Goal: Use online tool/utility: Utilize a website feature to perform a specific function

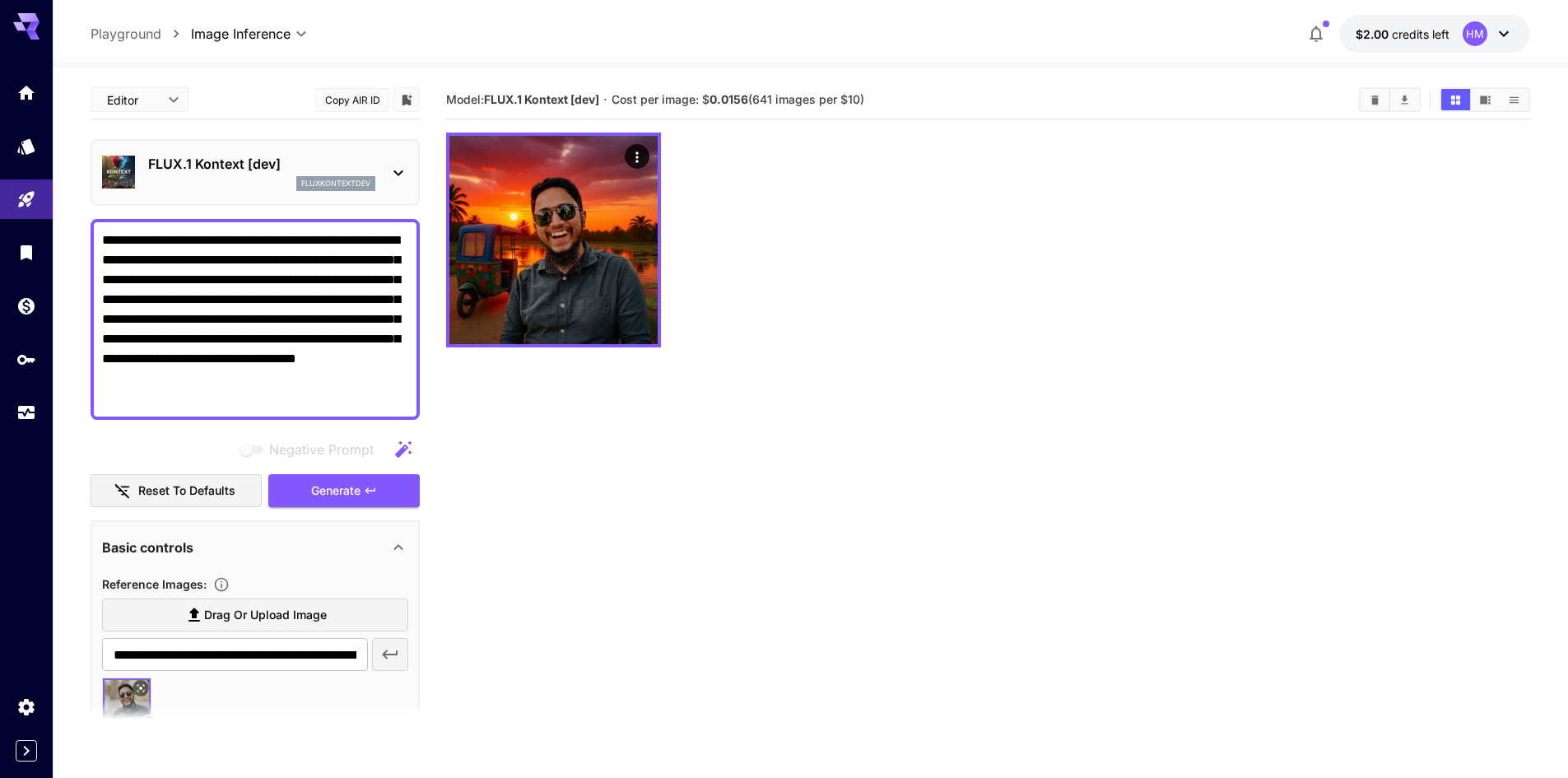
click at [378, 376] on textarea "**********" at bounding box center [255, 319] width 306 height 178
click at [911, 175] on div at bounding box center [988, 240] width 1084 height 215
click at [793, 257] on div at bounding box center [988, 240] width 1084 height 215
click at [455, 99] on span "Model: FLUX.1 Kontext [dev]" at bounding box center [522, 99] width 153 height 14
drag, startPoint x: 455, startPoint y: 99, endPoint x: 602, endPoint y: 99, distance: 147.0
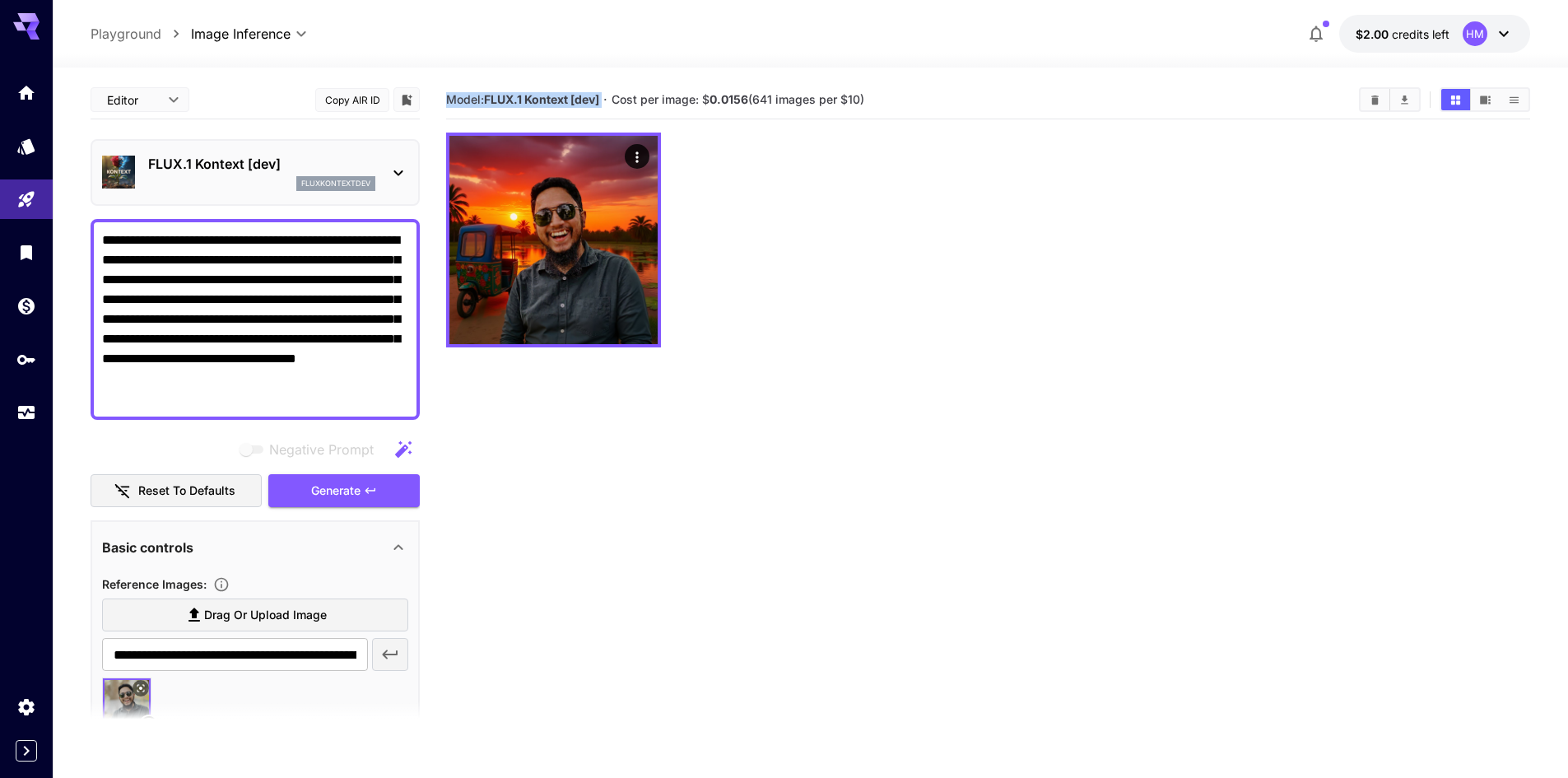
click at [600, 99] on span "Model: FLUX.1 Kontext [dev]" at bounding box center [522, 99] width 153 height 14
copy span "Model: FLUX.1 Kontext [dev]"
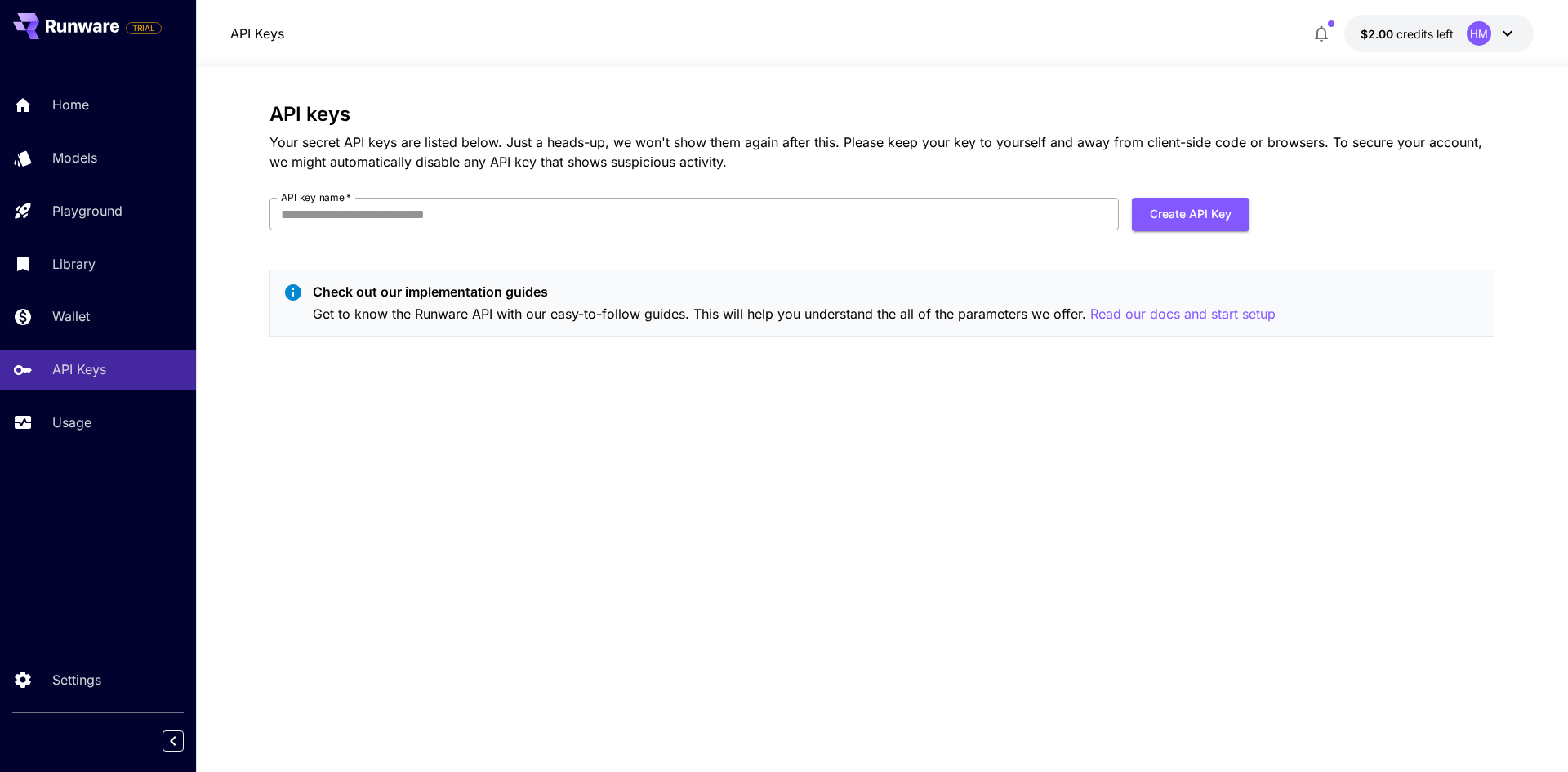
click at [417, 216] on input "API key name   *" at bounding box center [694, 214] width 849 height 33
drag, startPoint x: 89, startPoint y: 423, endPoint x: 163, endPoint y: 434, distance: 74.8
click at [89, 423] on p "Usage" at bounding box center [75, 422] width 39 height 20
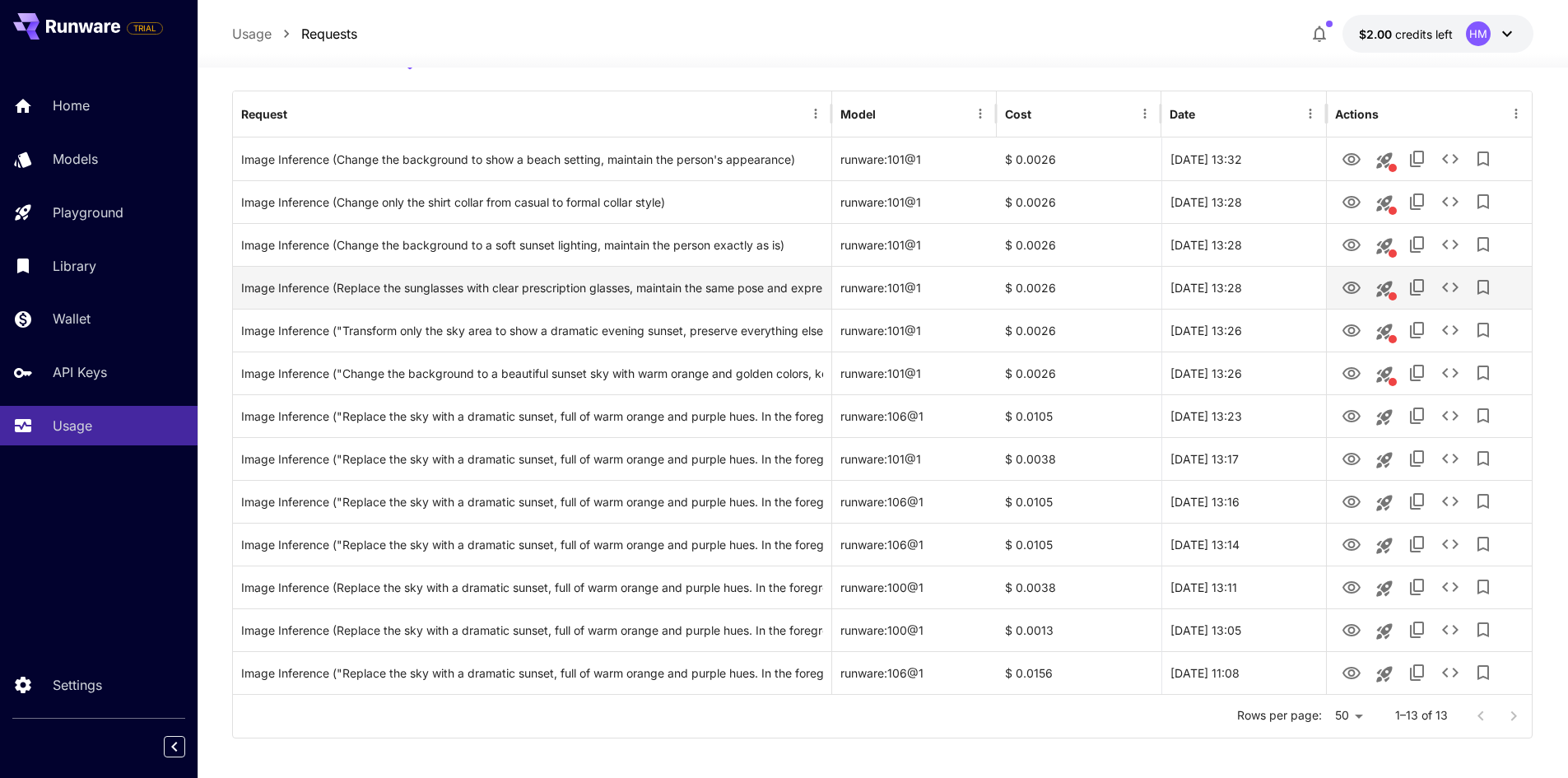
scroll to position [196, 0]
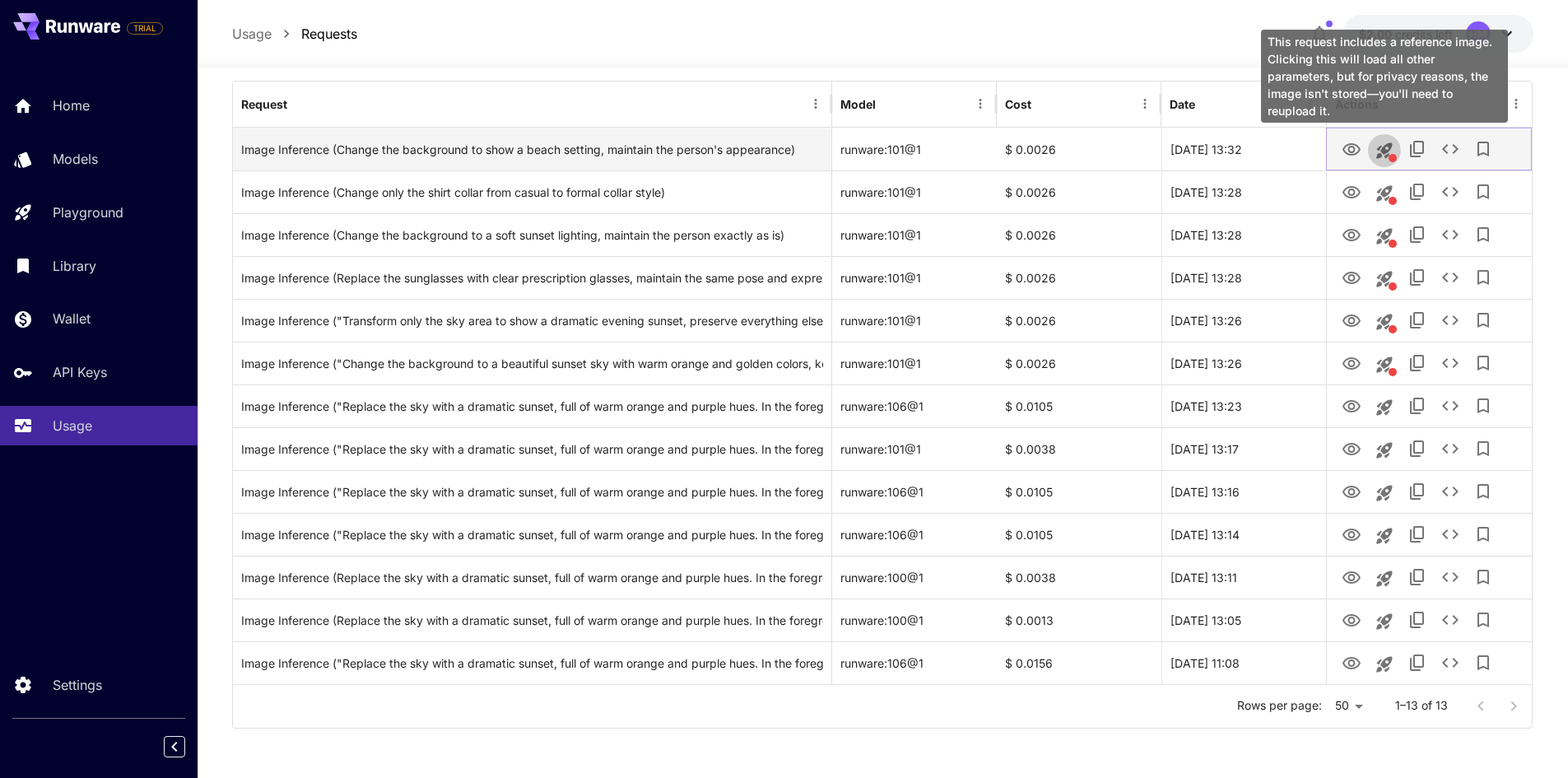
click at [1382, 138] on button "This request includes a reference image. Clicking this will load all other para…" at bounding box center [1385, 150] width 33 height 33
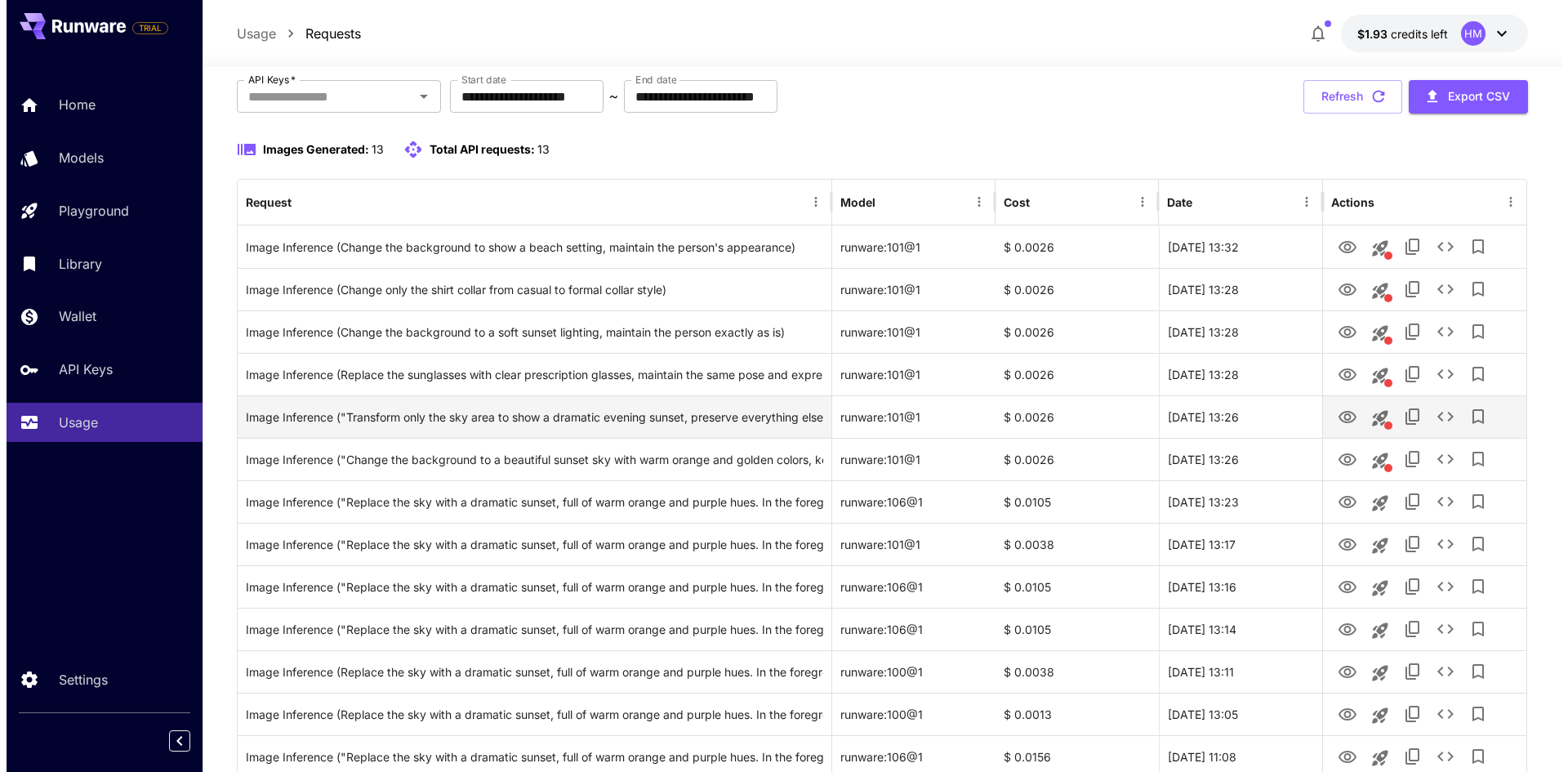
scroll to position [194, 0]
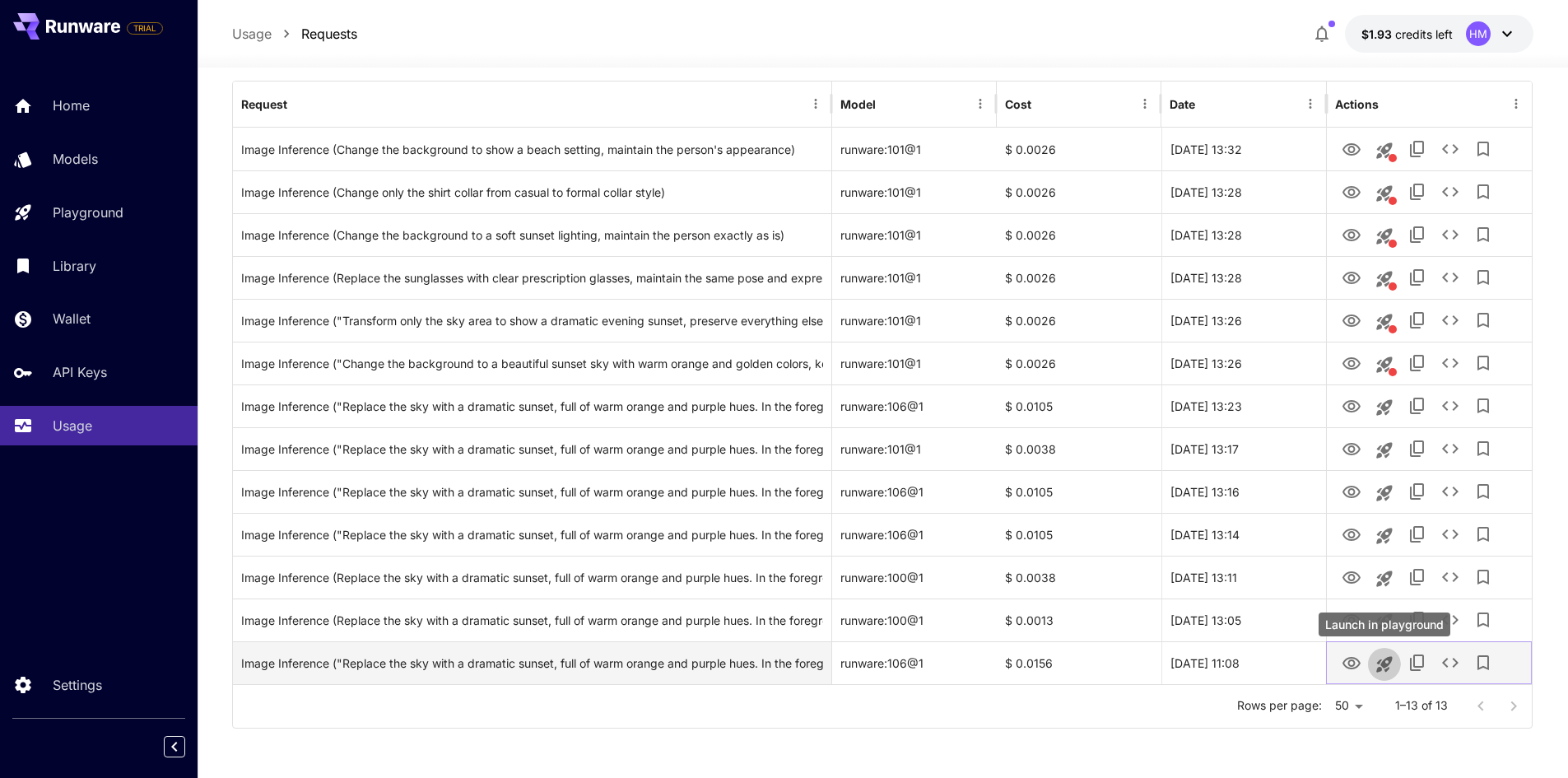
click at [1385, 665] on icon "Launch in playground" at bounding box center [1384, 663] width 16 height 16
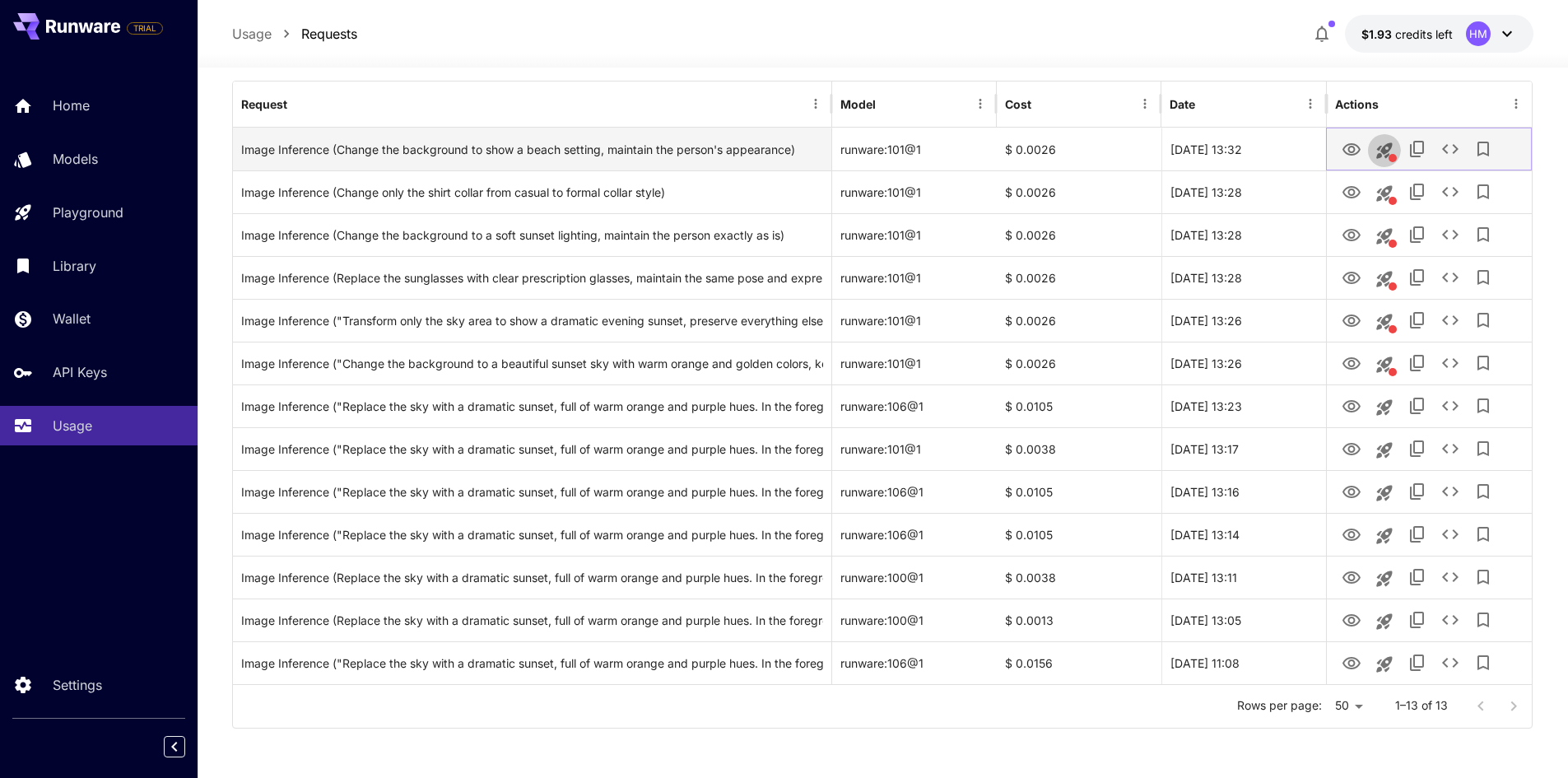
click at [1386, 146] on icon "This request includes a reference image. Clicking this will load all other para…" at bounding box center [1384, 149] width 16 height 16
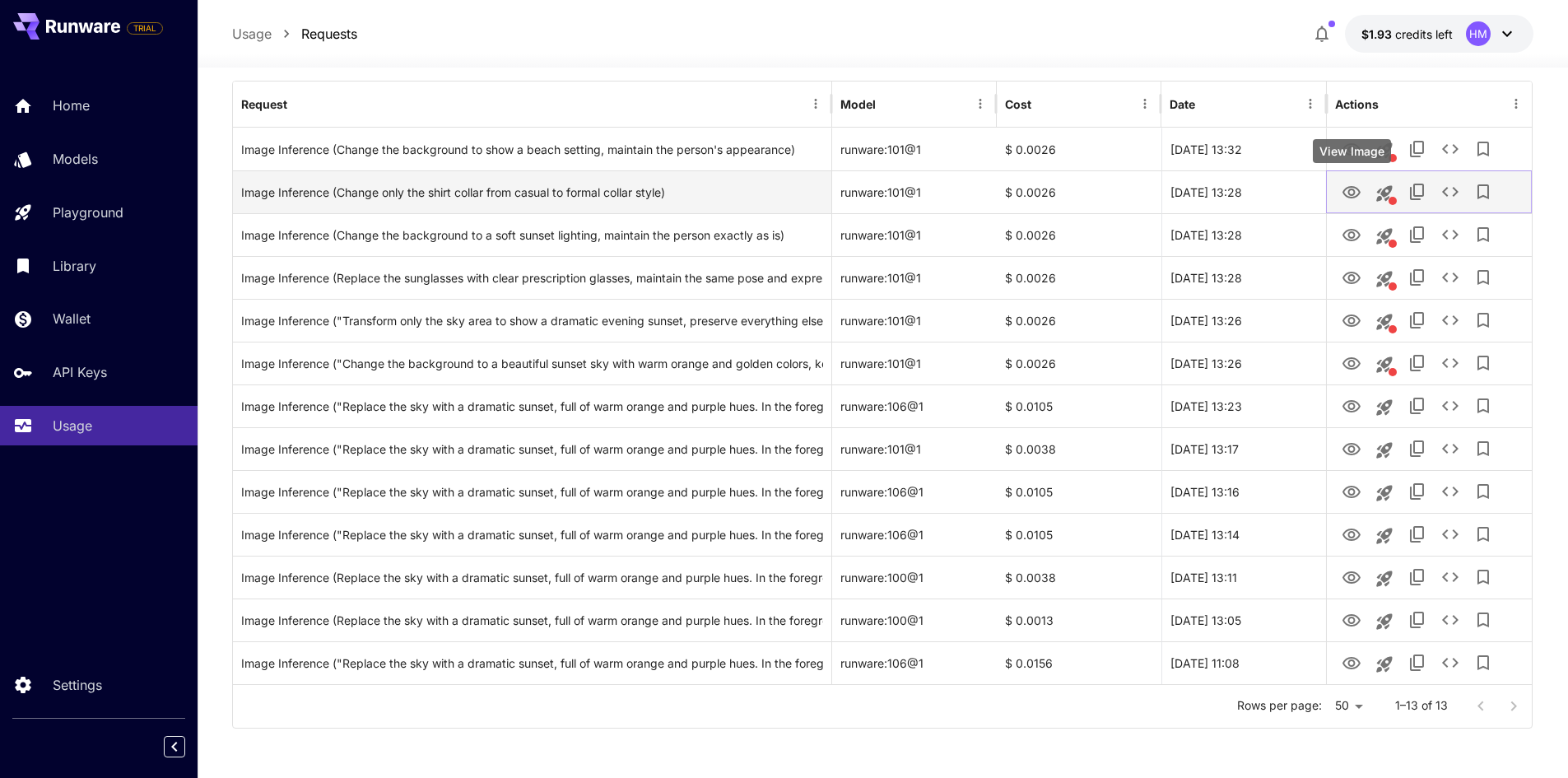
click at [1350, 190] on icon "View Image" at bounding box center [1352, 192] width 18 height 12
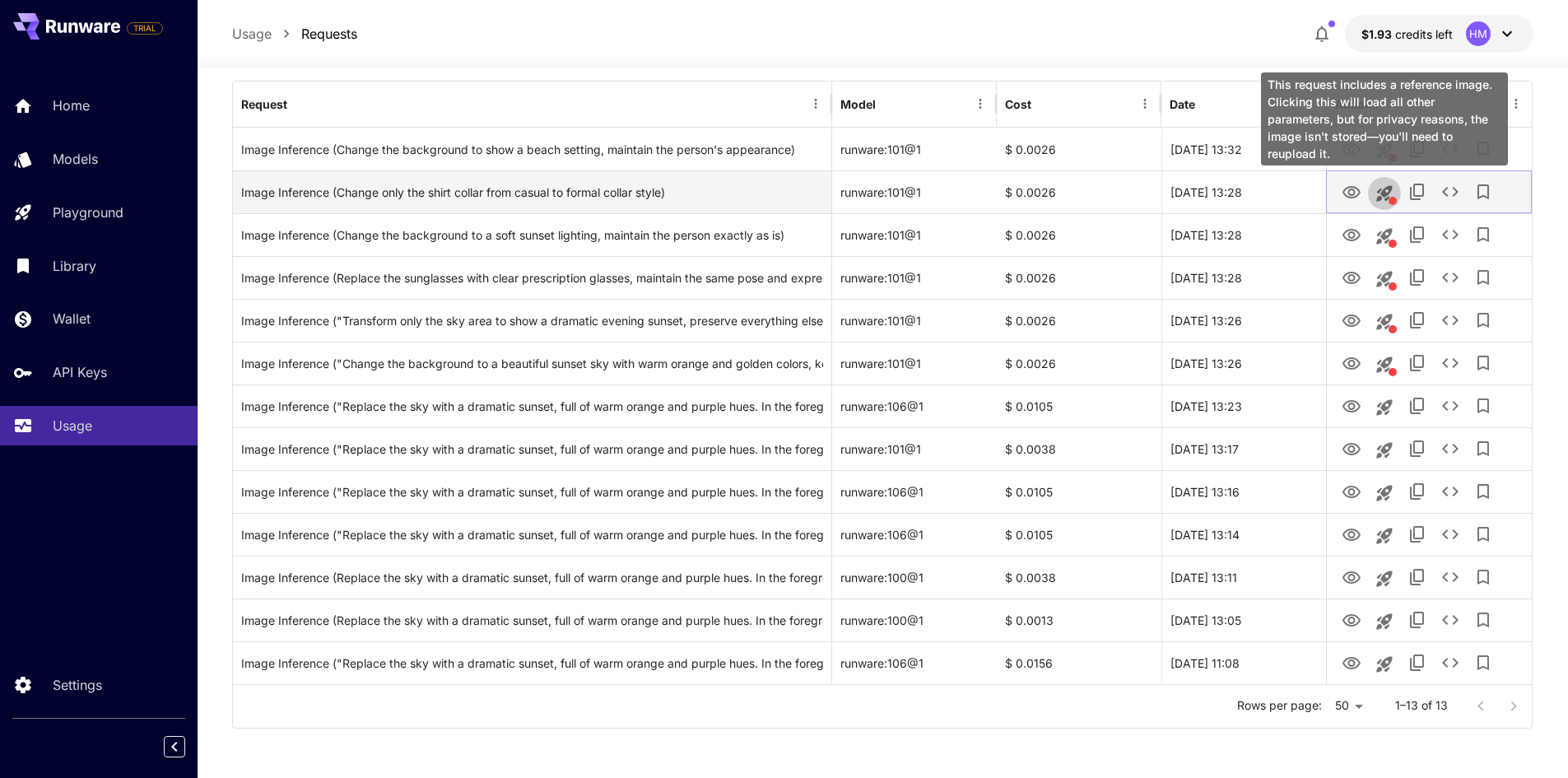
click at [1390, 193] on icon "This request includes a reference image. Clicking this will load all other para…" at bounding box center [1384, 192] width 16 height 16
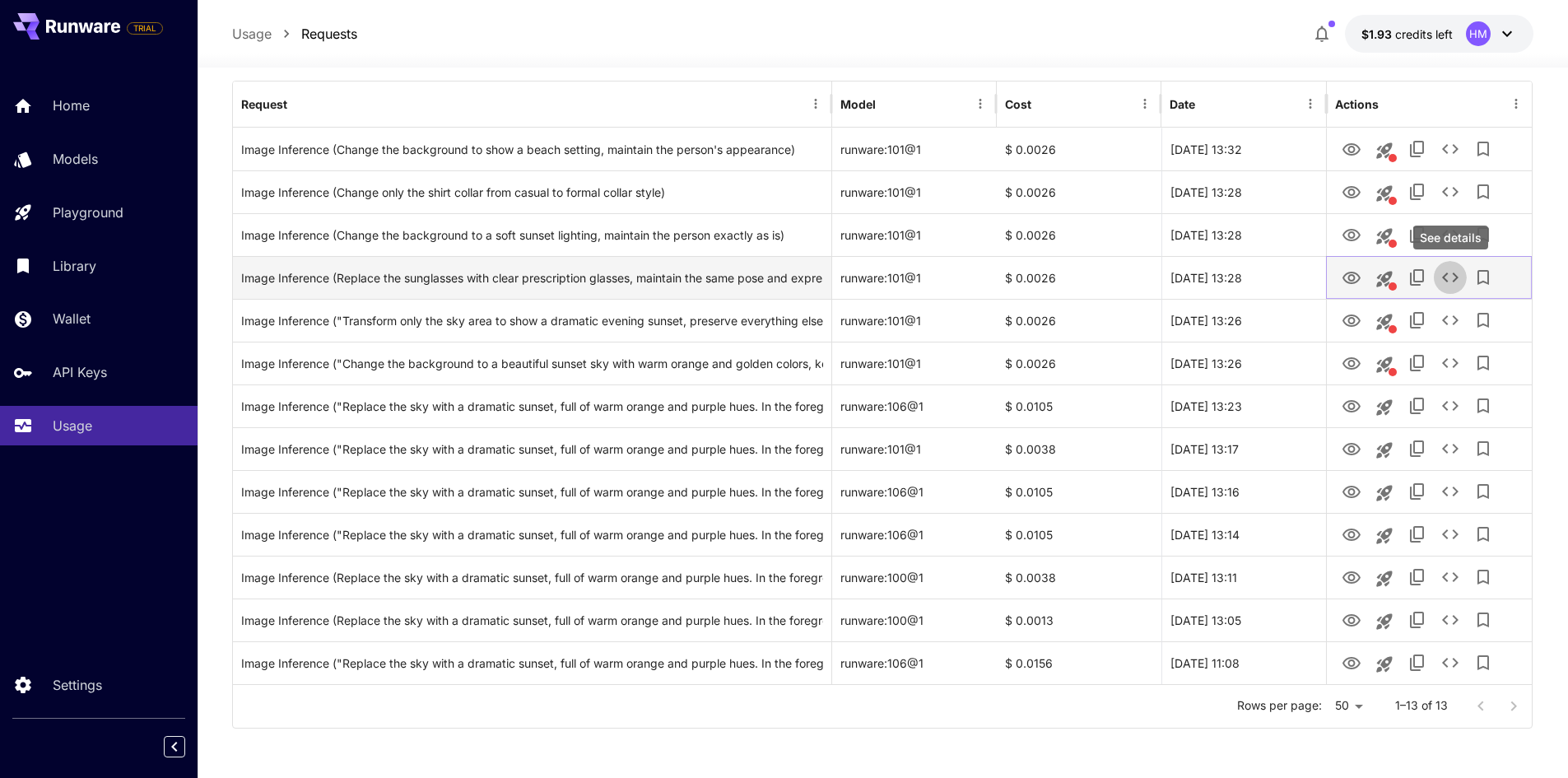
click at [1451, 278] on icon "See details" at bounding box center [1451, 278] width 20 height 20
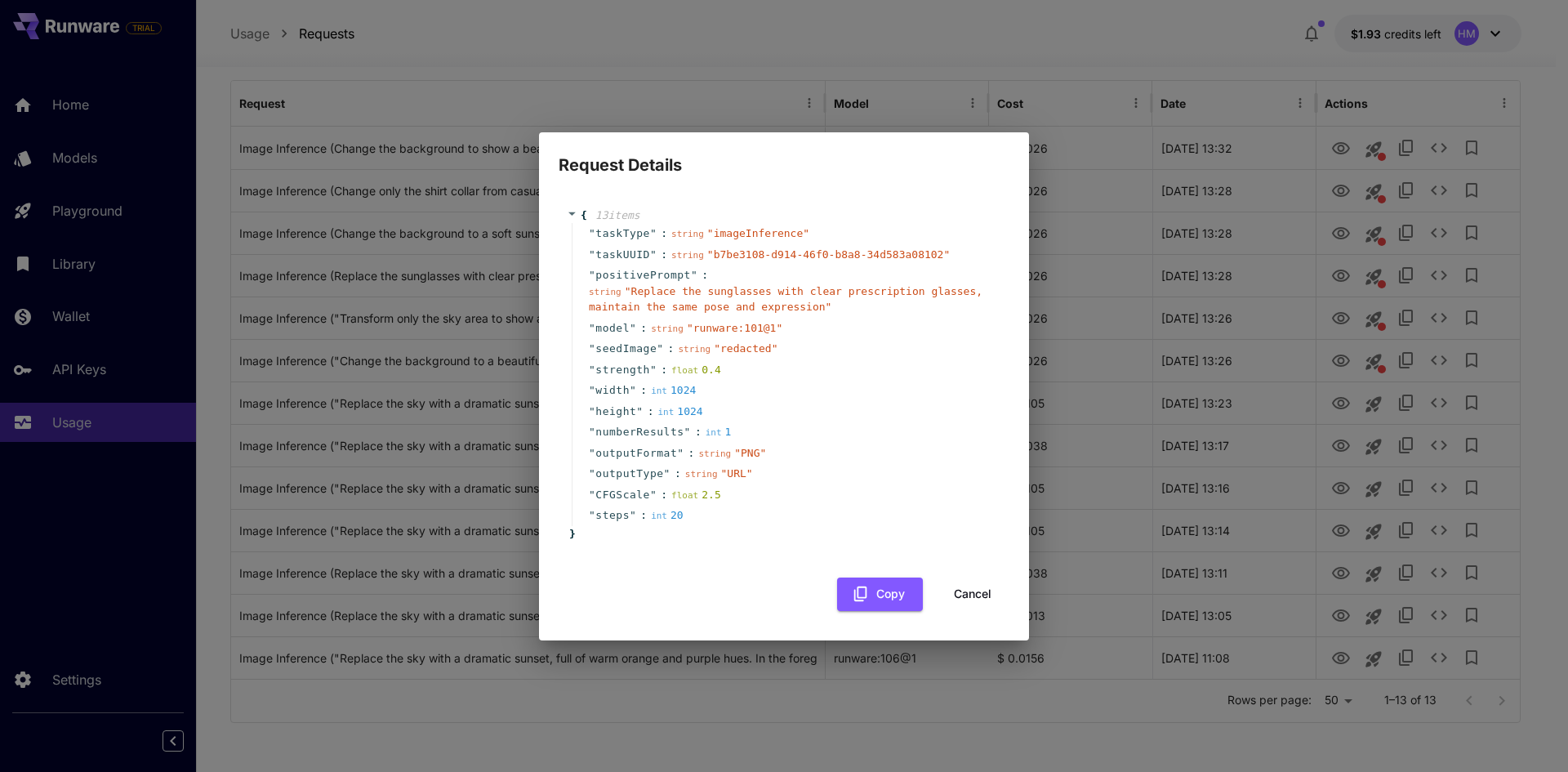
click at [598, 329] on span "model" at bounding box center [613, 329] width 34 height 16
drag, startPoint x: 598, startPoint y: 329, endPoint x: 756, endPoint y: 332, distance: 158.0
click at [756, 332] on div "" model " : string " runware:101@1 "" at bounding box center [787, 329] width 429 height 21
copy div "model " : string " runware:101@1"
click at [572, 164] on h2 "Request Details" at bounding box center [784, 155] width 490 height 46
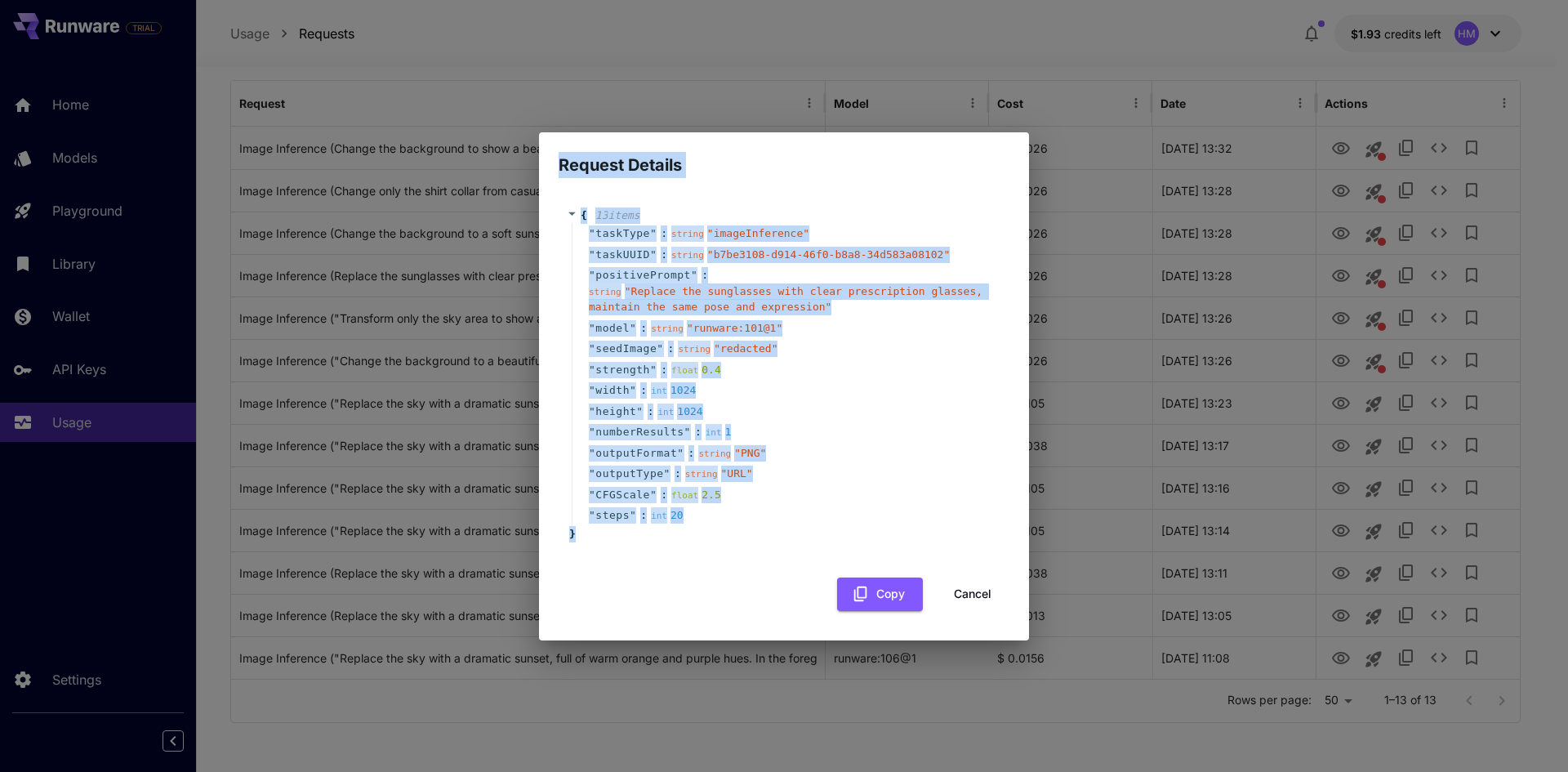
drag, startPoint x: 572, startPoint y: 164, endPoint x: 683, endPoint y: 541, distance: 393.0
click at [683, 541] on div "Request Details { 13 item s " taskType " : string " imageInference " " taskUUID…" at bounding box center [784, 386] width 490 height 508
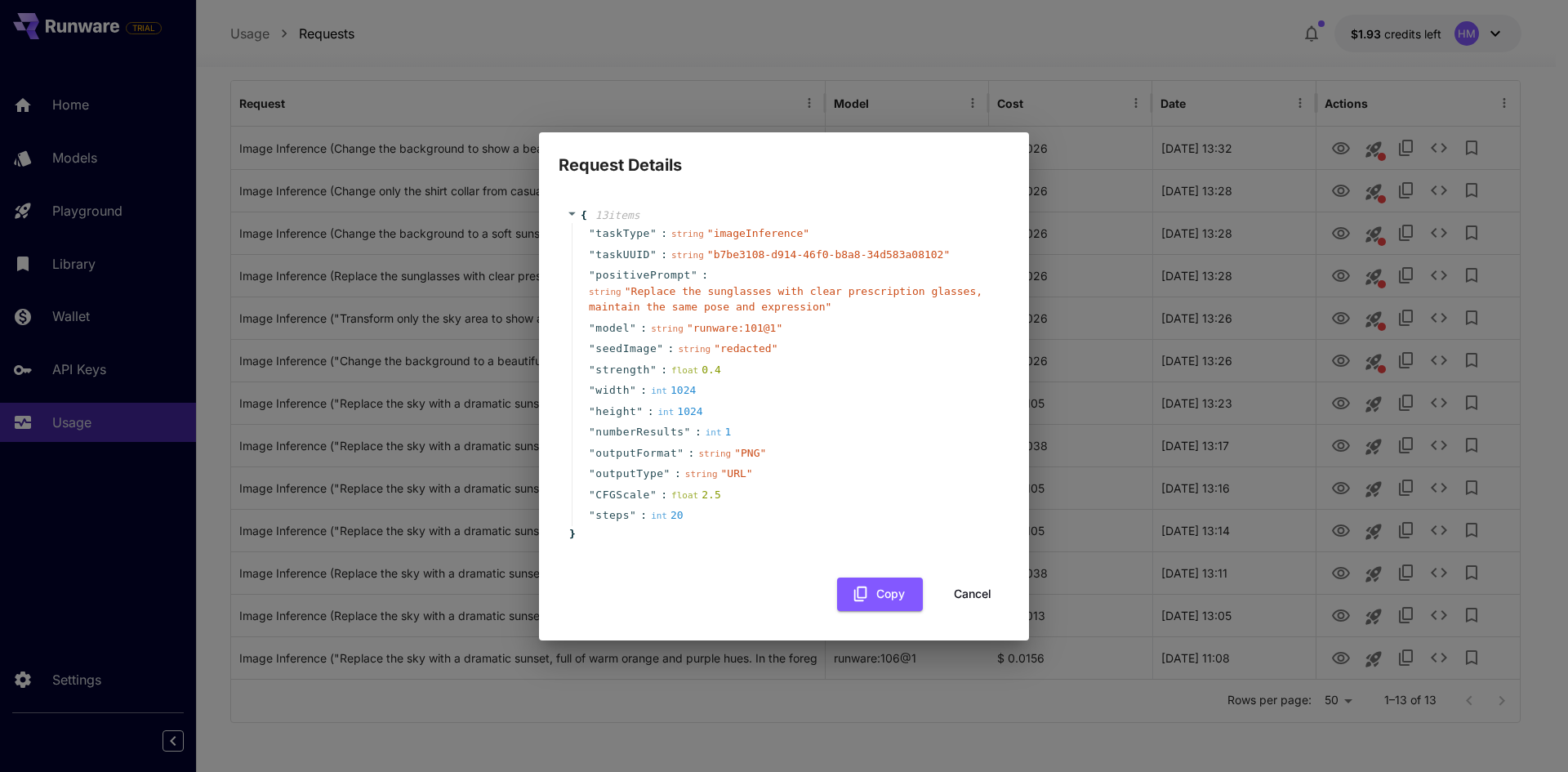
click at [672, 555] on div "{ 13 item s " taskType " : string " imageInference " " taskUUID " : string " b7…" at bounding box center [784, 375] width 451 height 367
click at [1407, 152] on div "Request Details { 13 item s " taskType " : string " imageInference " " taskUUID…" at bounding box center [784, 386] width 1568 height 772
click at [979, 588] on button "Cancel" at bounding box center [973, 594] width 74 height 34
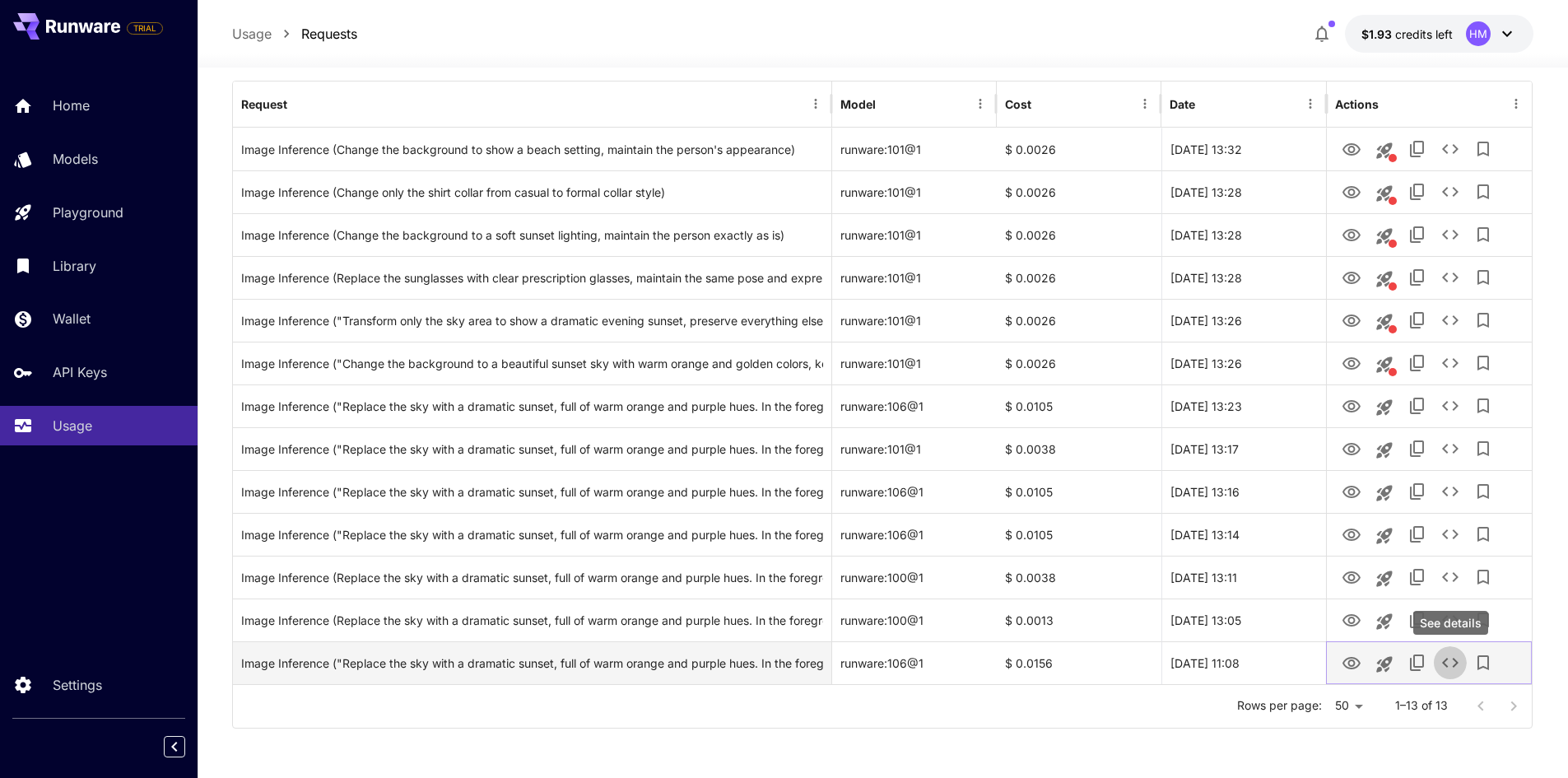
click at [1448, 663] on icon "See details" at bounding box center [1451, 662] width 20 height 20
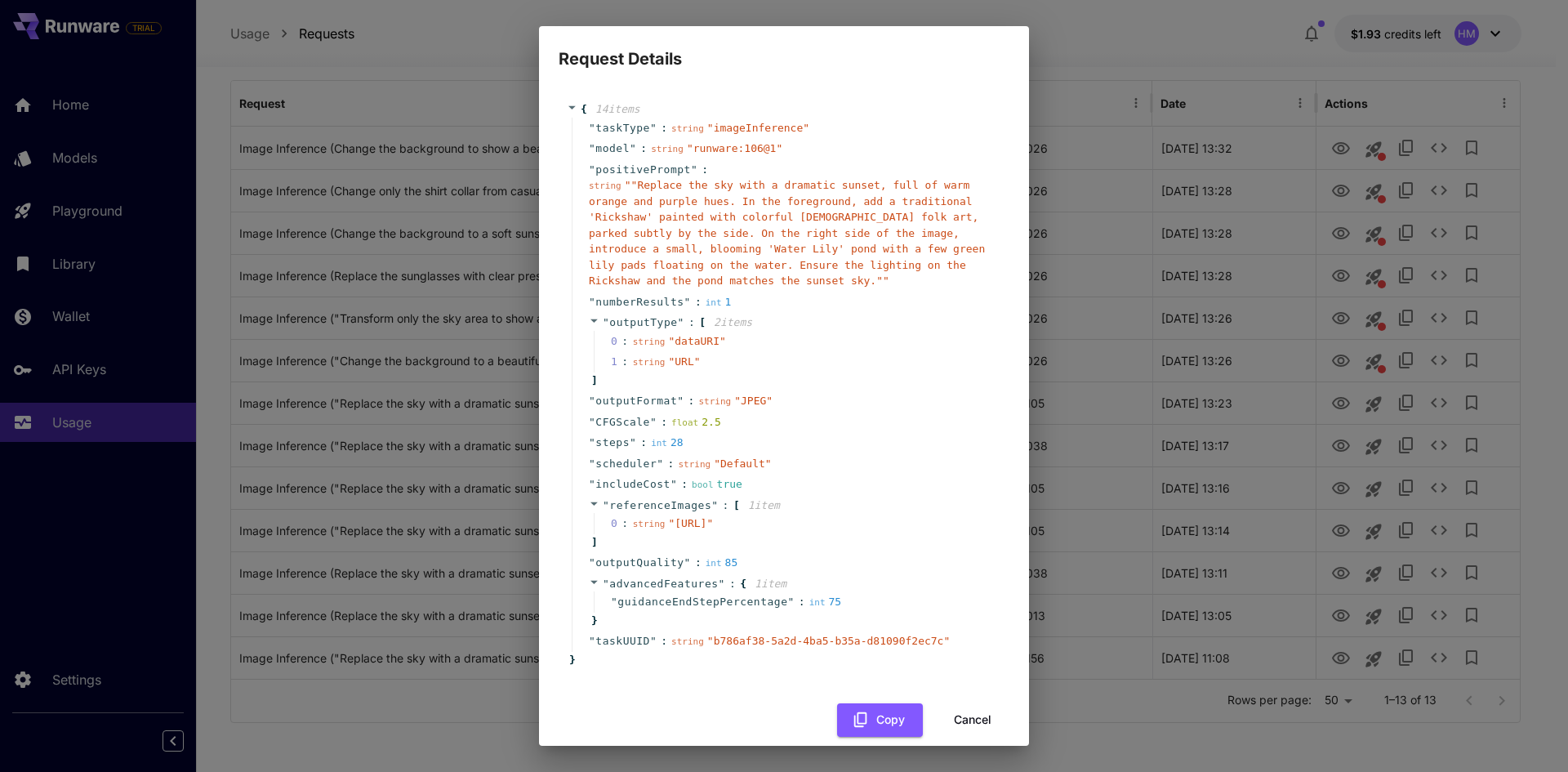
click at [1342, 654] on div "Request Details { 14 item s " taskType " : string " imageInference " " model " …" at bounding box center [784, 386] width 1568 height 772
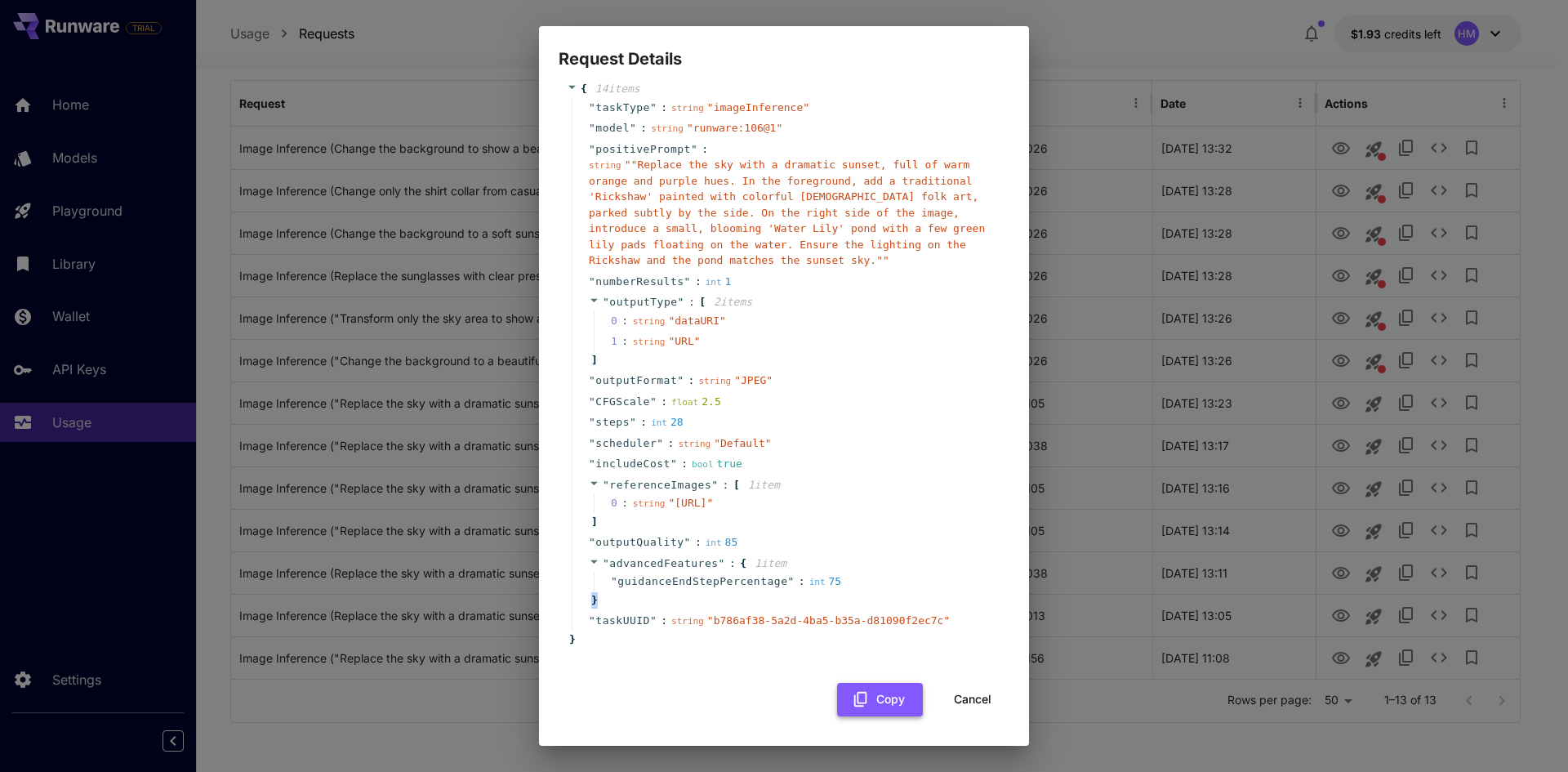
scroll to position [52, 0]
click at [971, 699] on button "Cancel" at bounding box center [973, 699] width 74 height 34
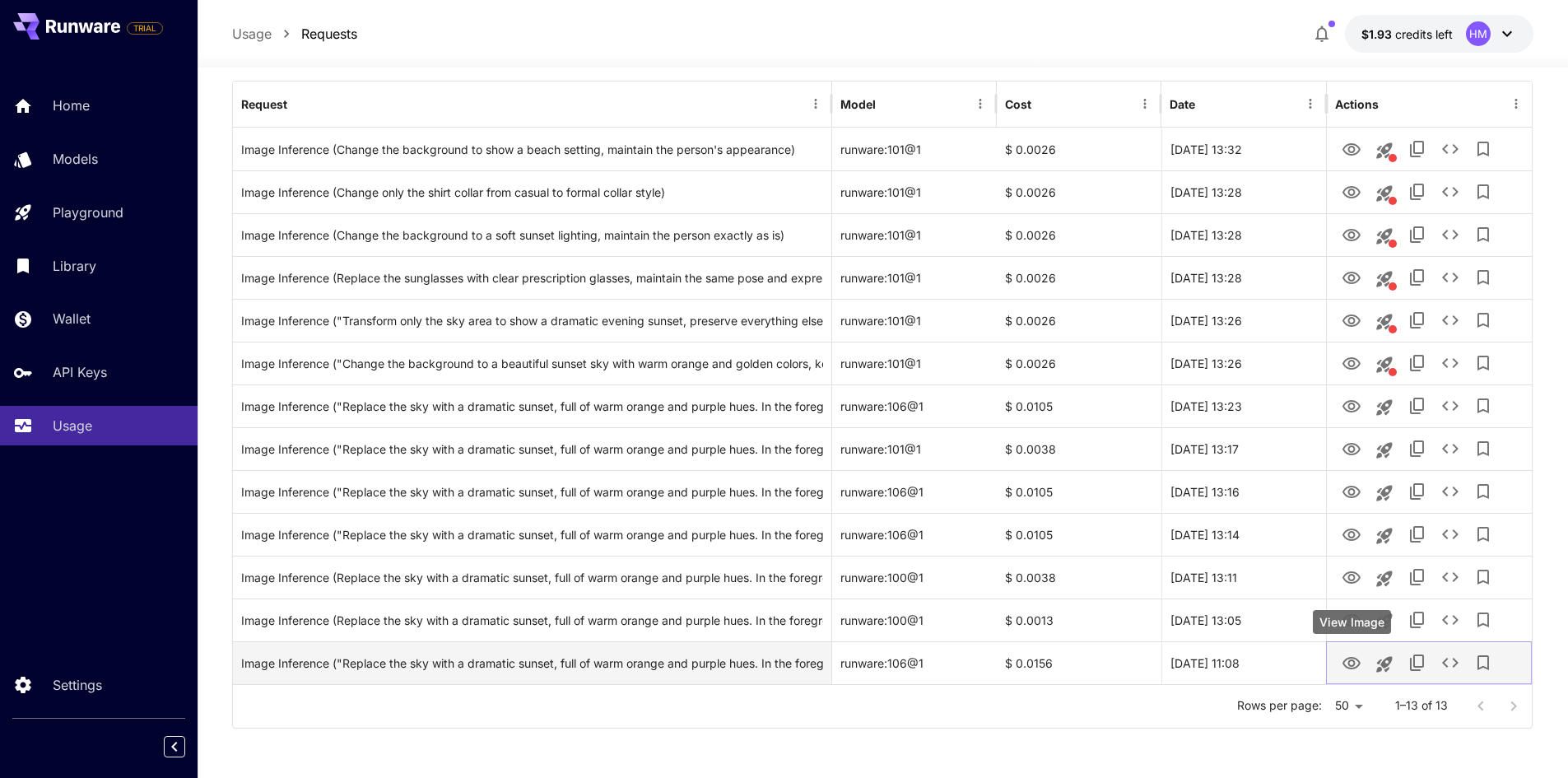
click at [1356, 662] on icon "View Image" at bounding box center [1352, 663] width 20 height 20
click at [1449, 665] on icon "See details" at bounding box center [1451, 662] width 20 height 20
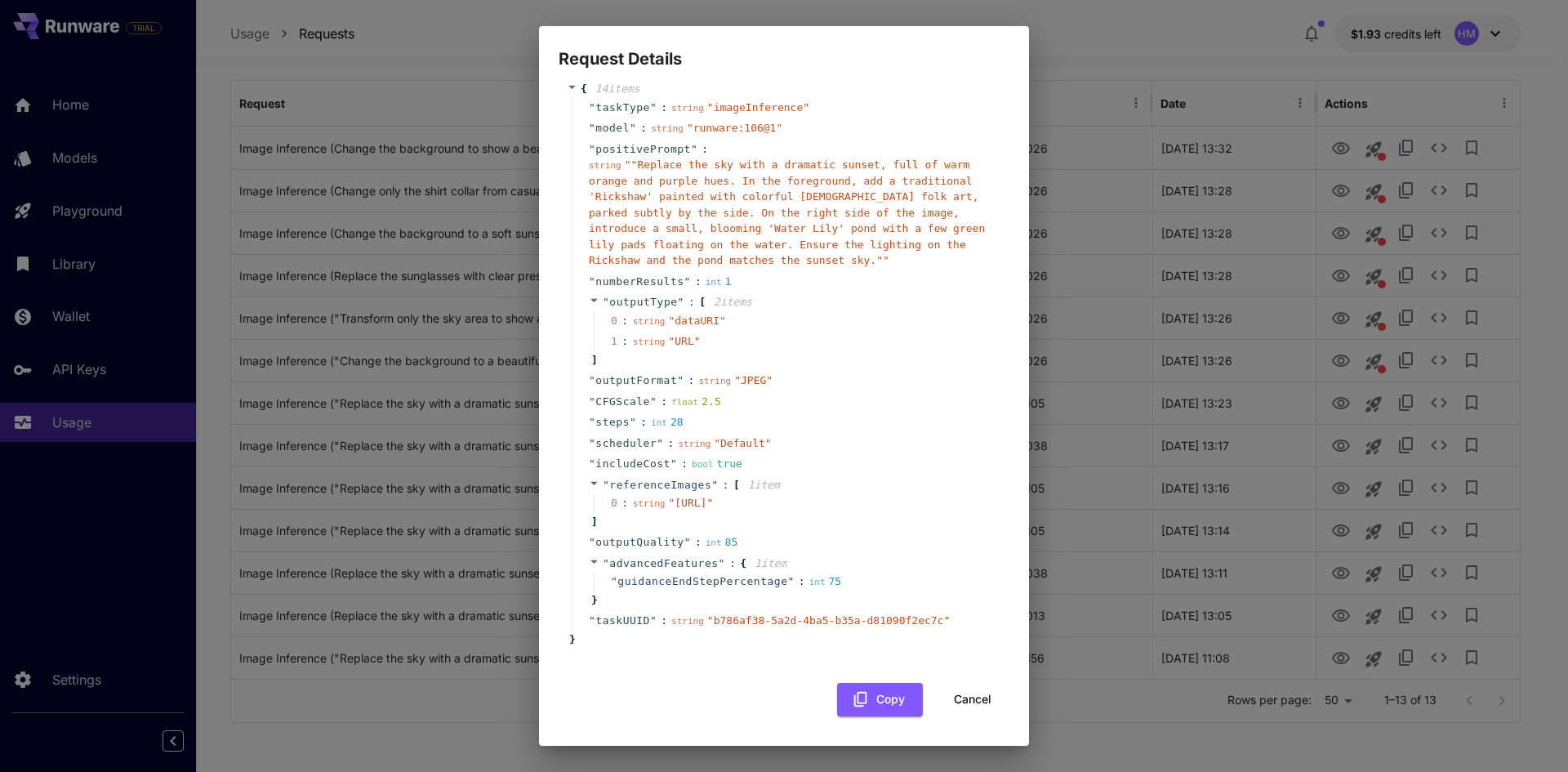
click at [965, 701] on button "Cancel" at bounding box center [973, 699] width 74 height 34
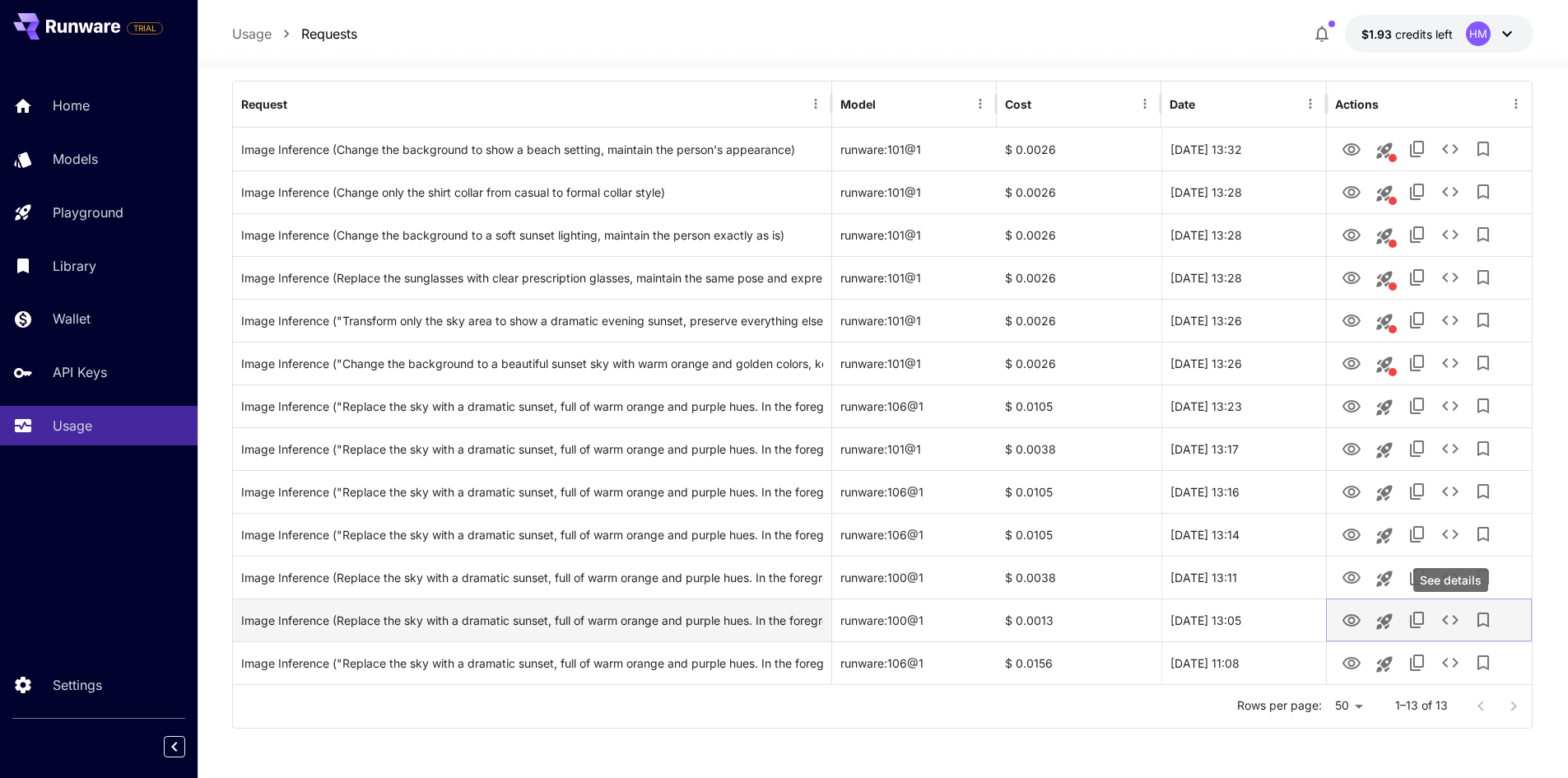
click at [1449, 616] on icon "See details" at bounding box center [1451, 619] width 20 height 20
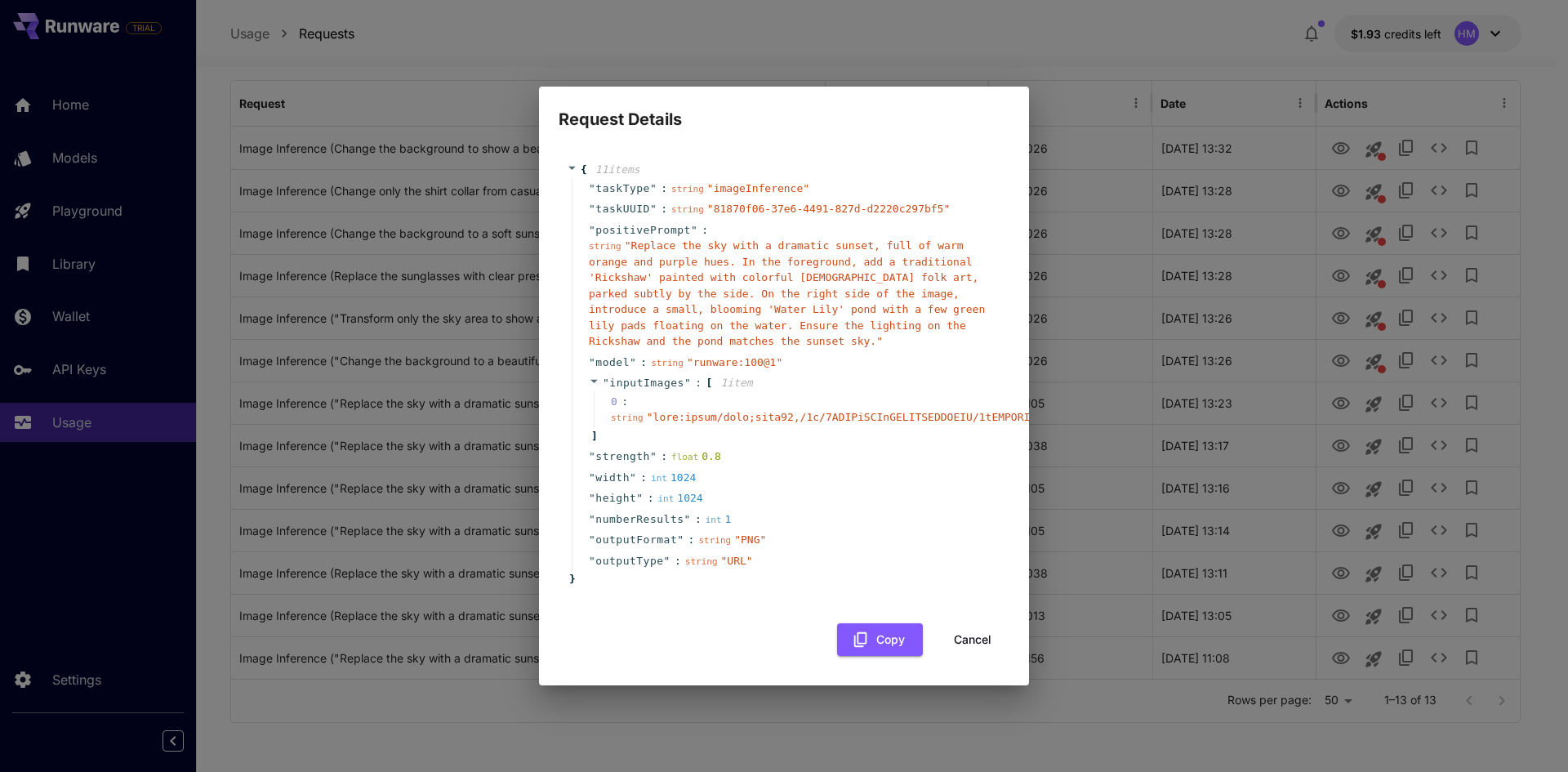
click at [975, 633] on button "Cancel" at bounding box center [973, 639] width 74 height 34
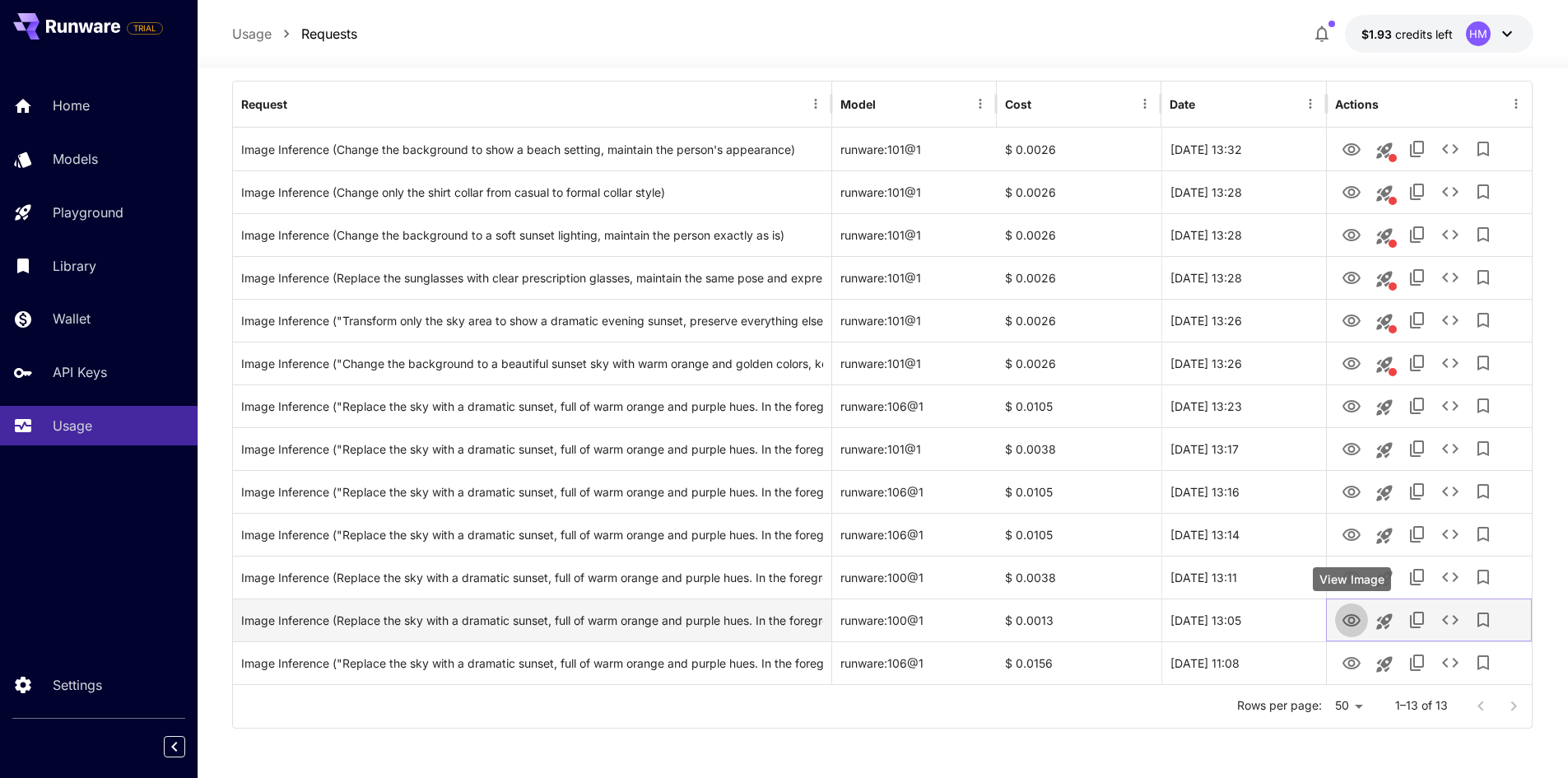
click at [1352, 618] on icon "View Image" at bounding box center [1352, 619] width 18 height 12
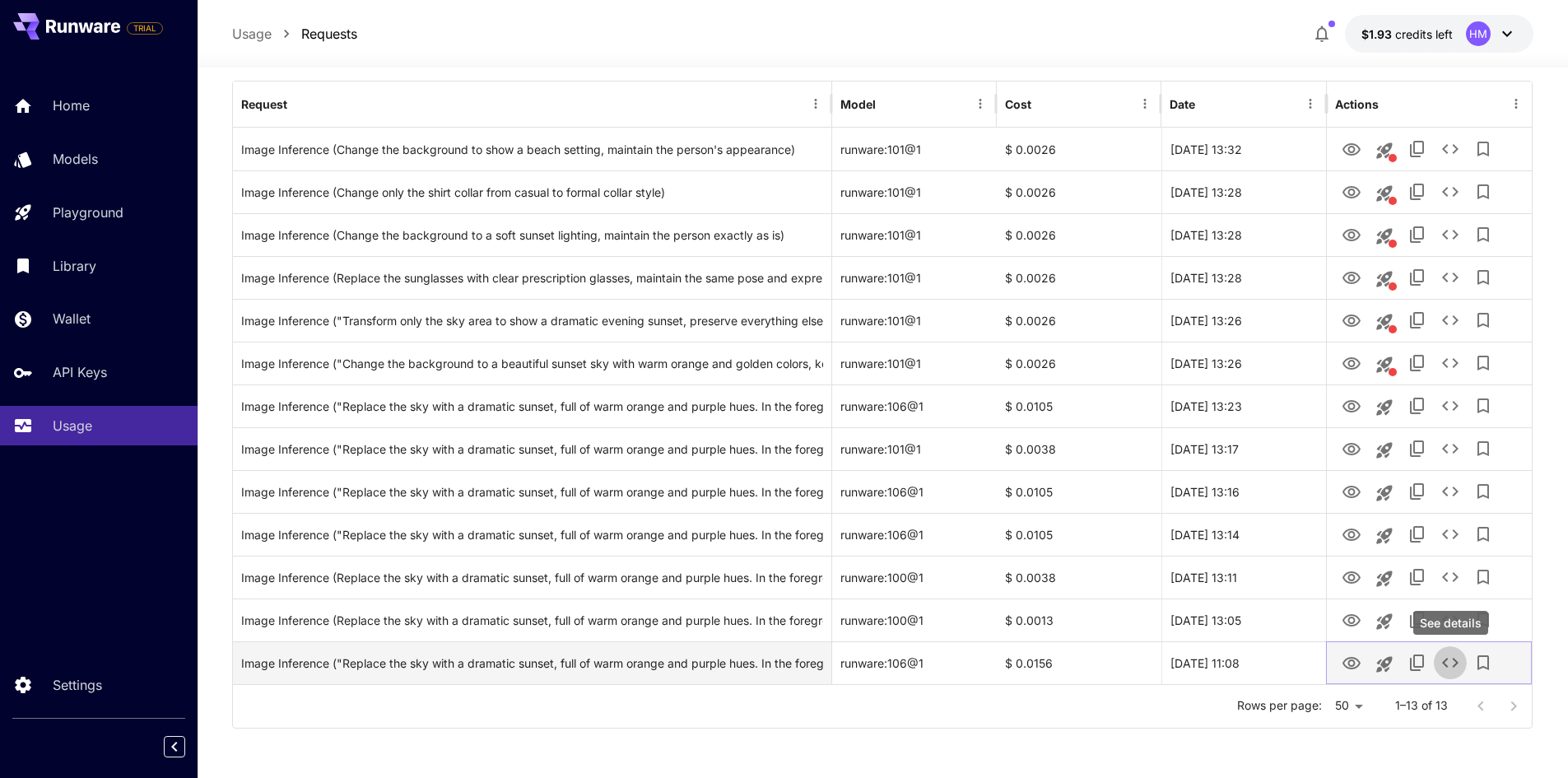
click at [1448, 663] on icon "See details" at bounding box center [1451, 662] width 20 height 20
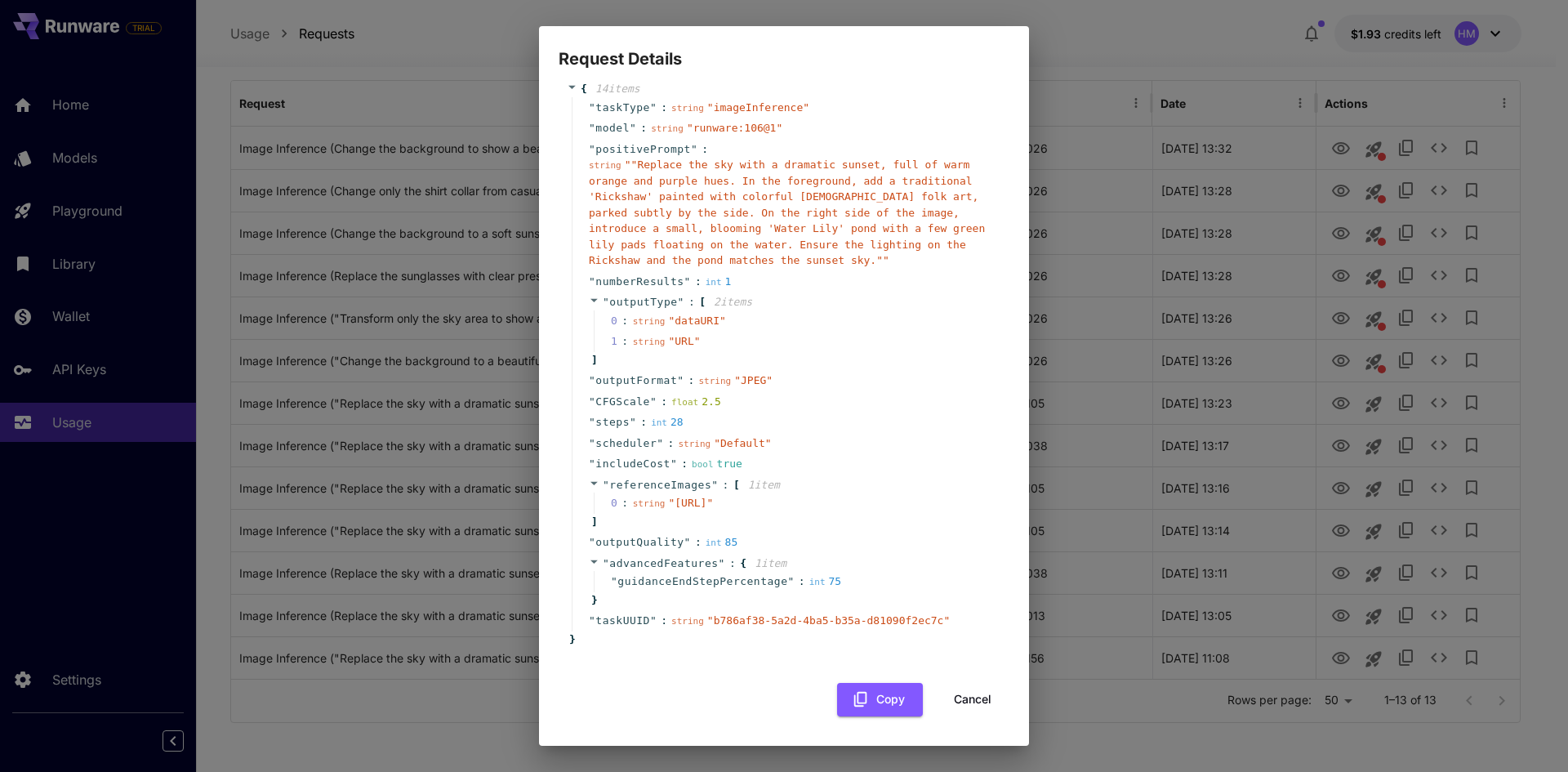
click at [972, 704] on button "Cancel" at bounding box center [973, 699] width 74 height 34
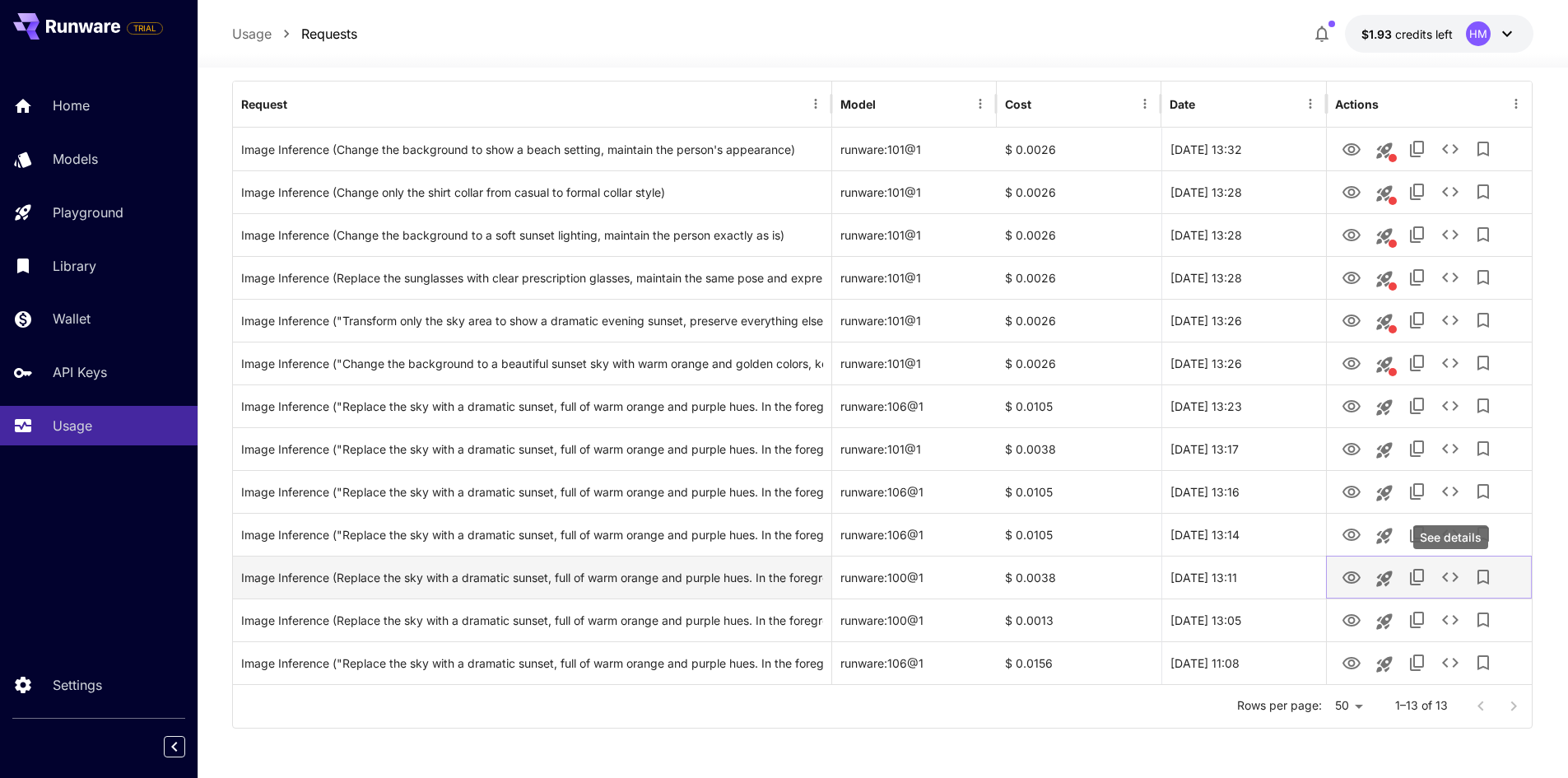
click at [1448, 575] on icon "See details" at bounding box center [1451, 577] width 20 height 20
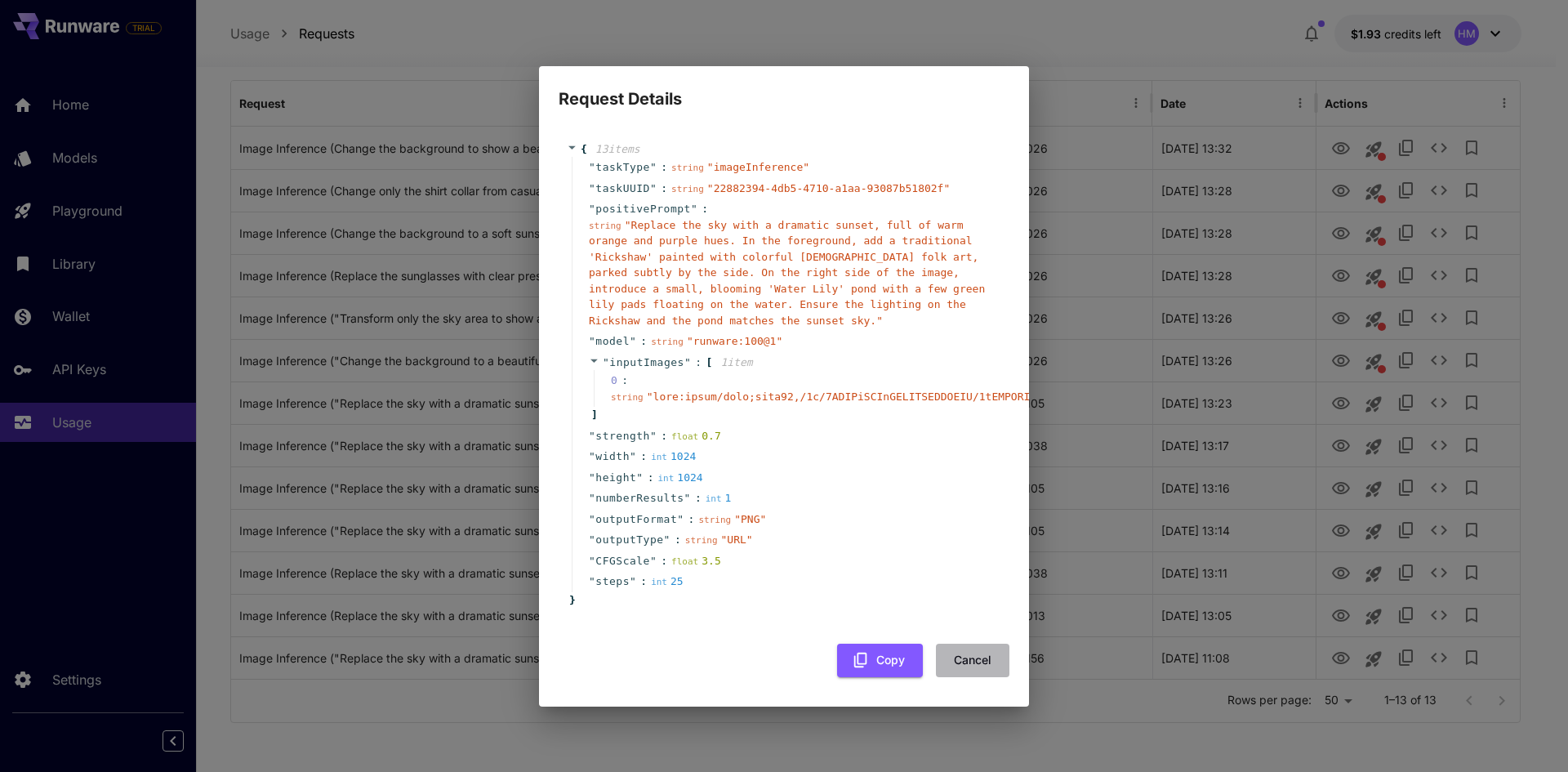
click at [981, 645] on button "Cancel" at bounding box center [973, 660] width 74 height 34
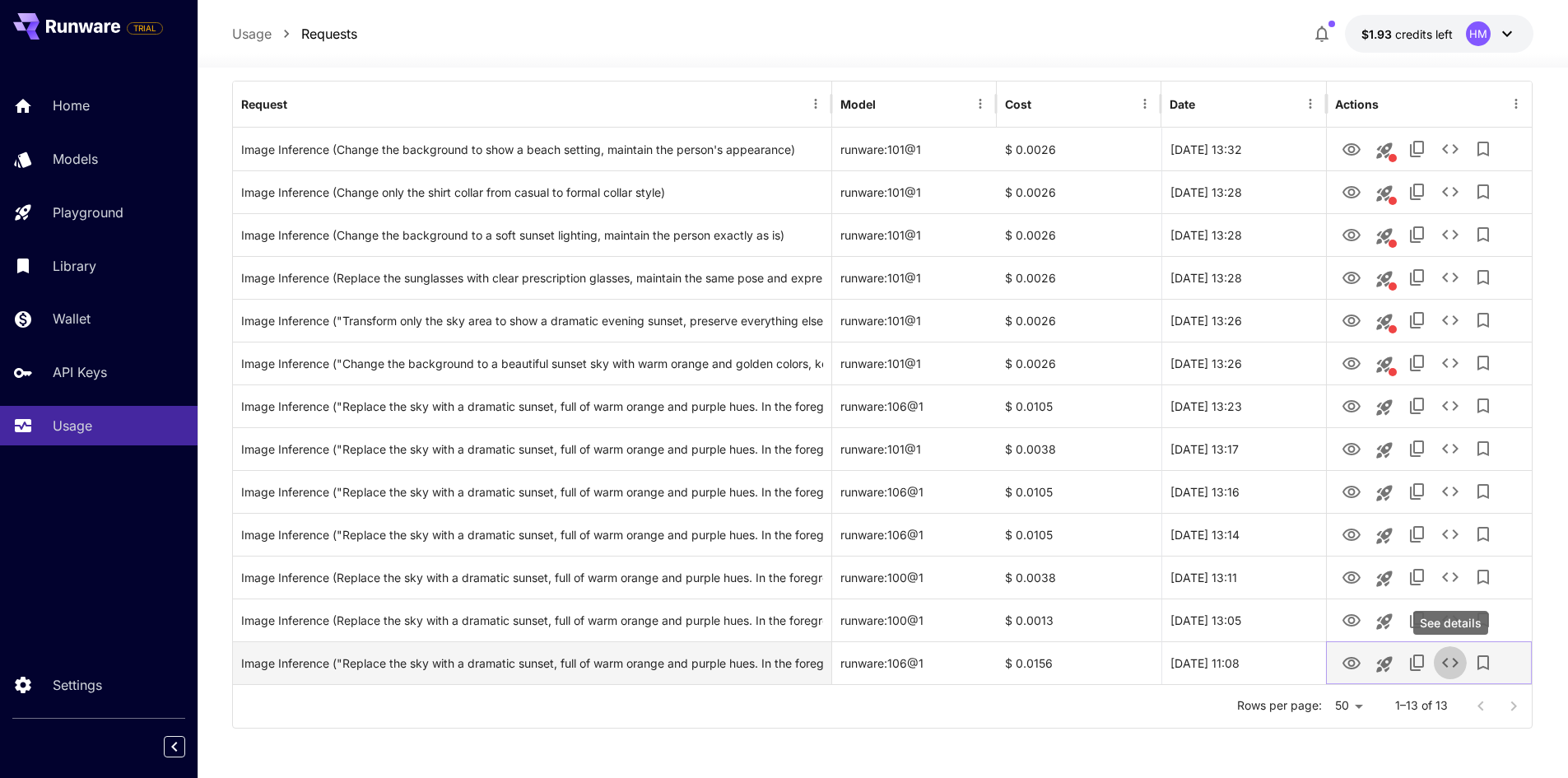
click at [1448, 667] on icon "See details" at bounding box center [1451, 662] width 17 height 10
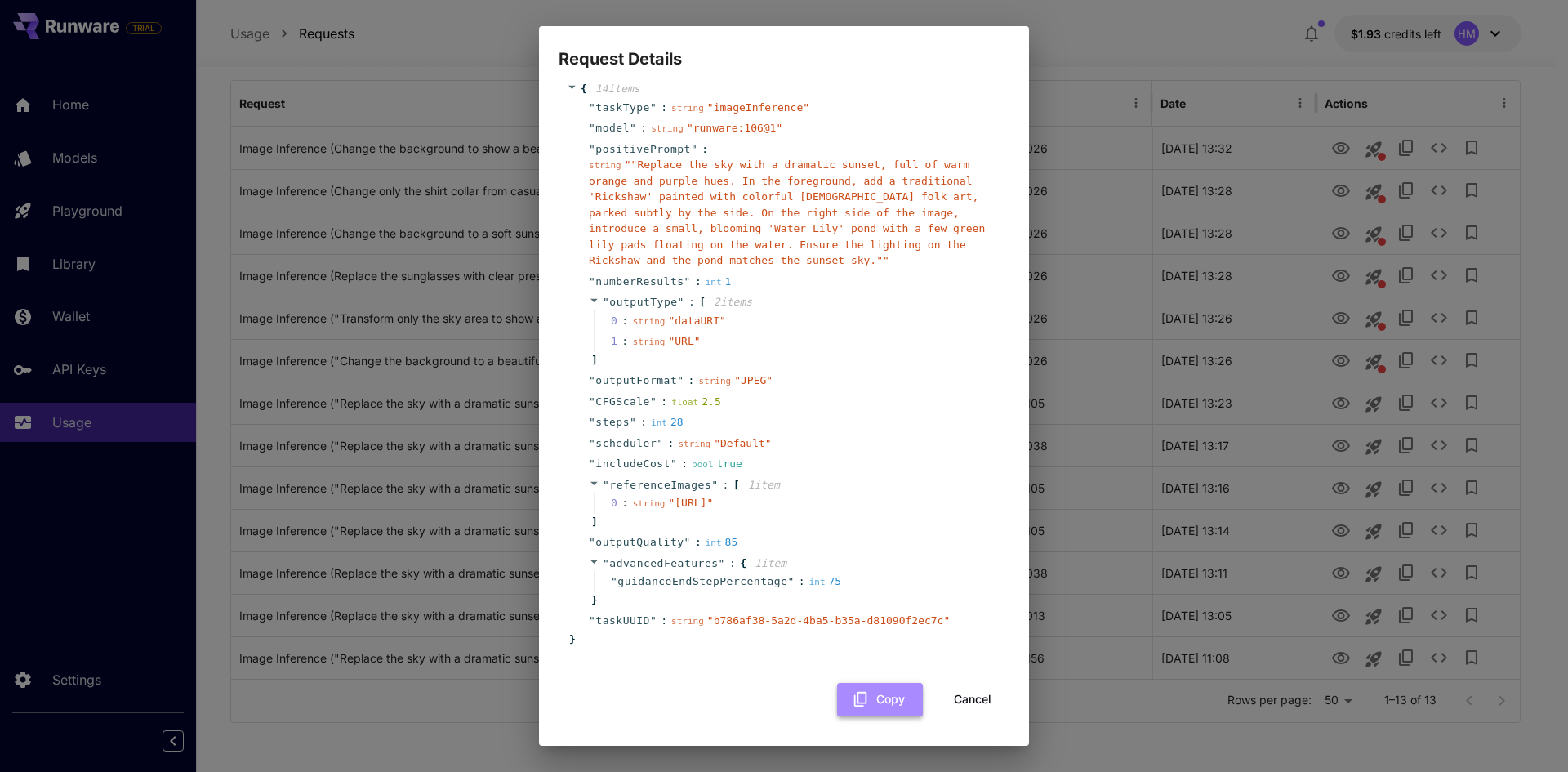
click at [857, 697] on button "Copy" at bounding box center [879, 699] width 86 height 34
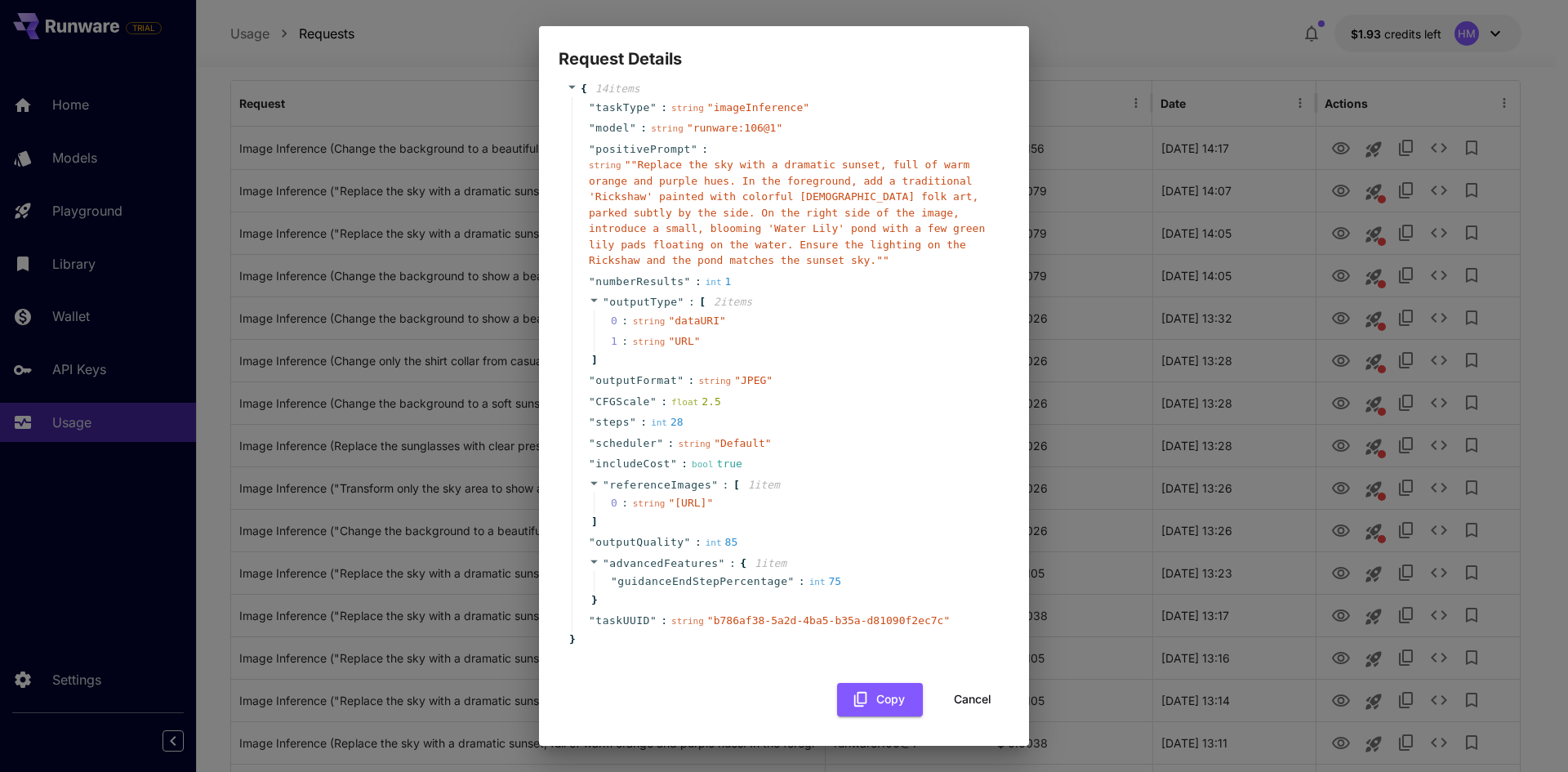
click at [881, 210] on span "" "Replace the sky with a dramatic sunset, full of warm orange and purple hues.…" at bounding box center [787, 212] width 396 height 108
click at [298, 55] on div "Request Details { 14 item s " taskType " : string " imageInference " " model " …" at bounding box center [784, 386] width 1568 height 772
click at [977, 697] on button "Cancel" at bounding box center [973, 699] width 74 height 34
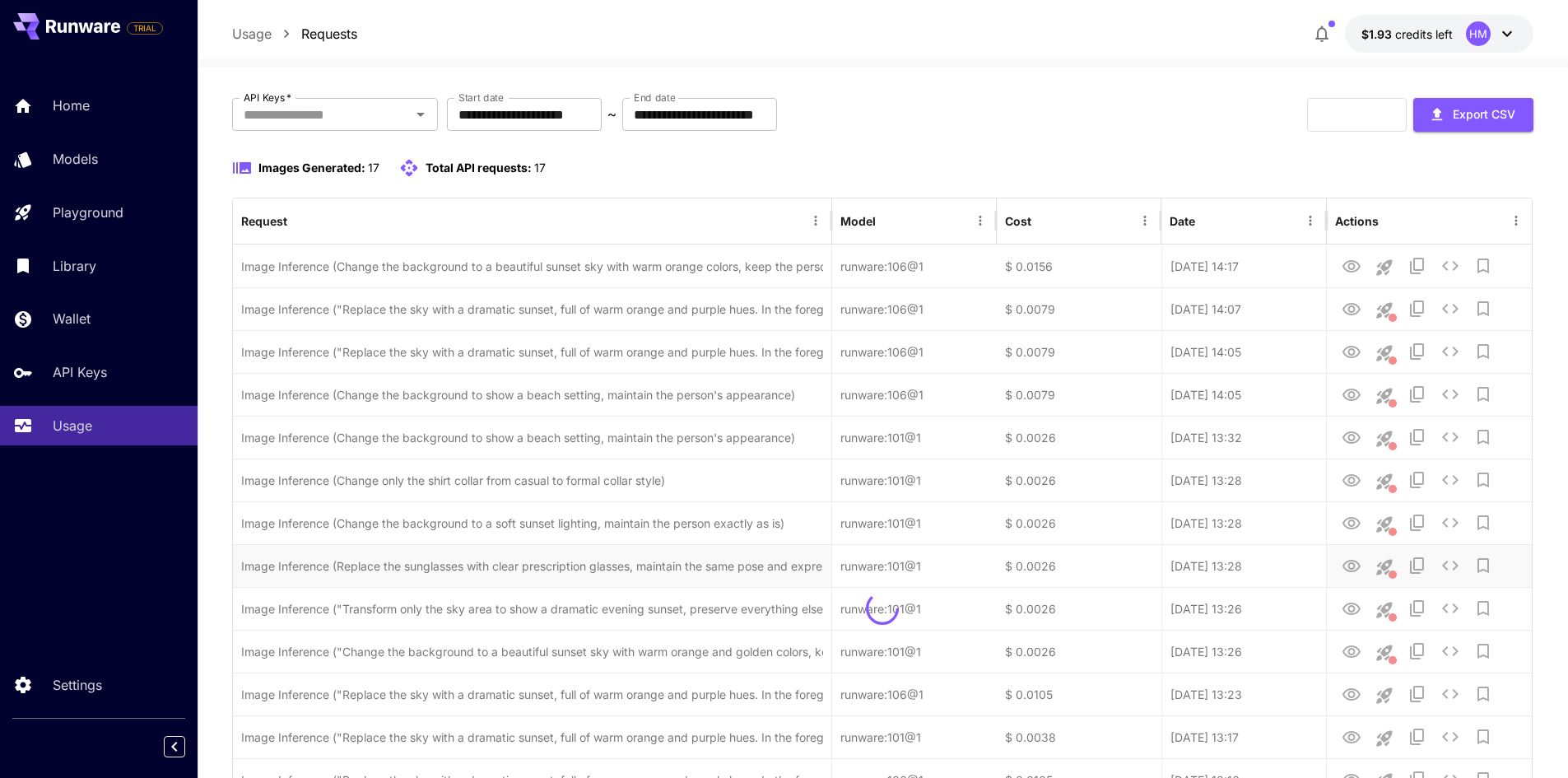
scroll to position [0, 0]
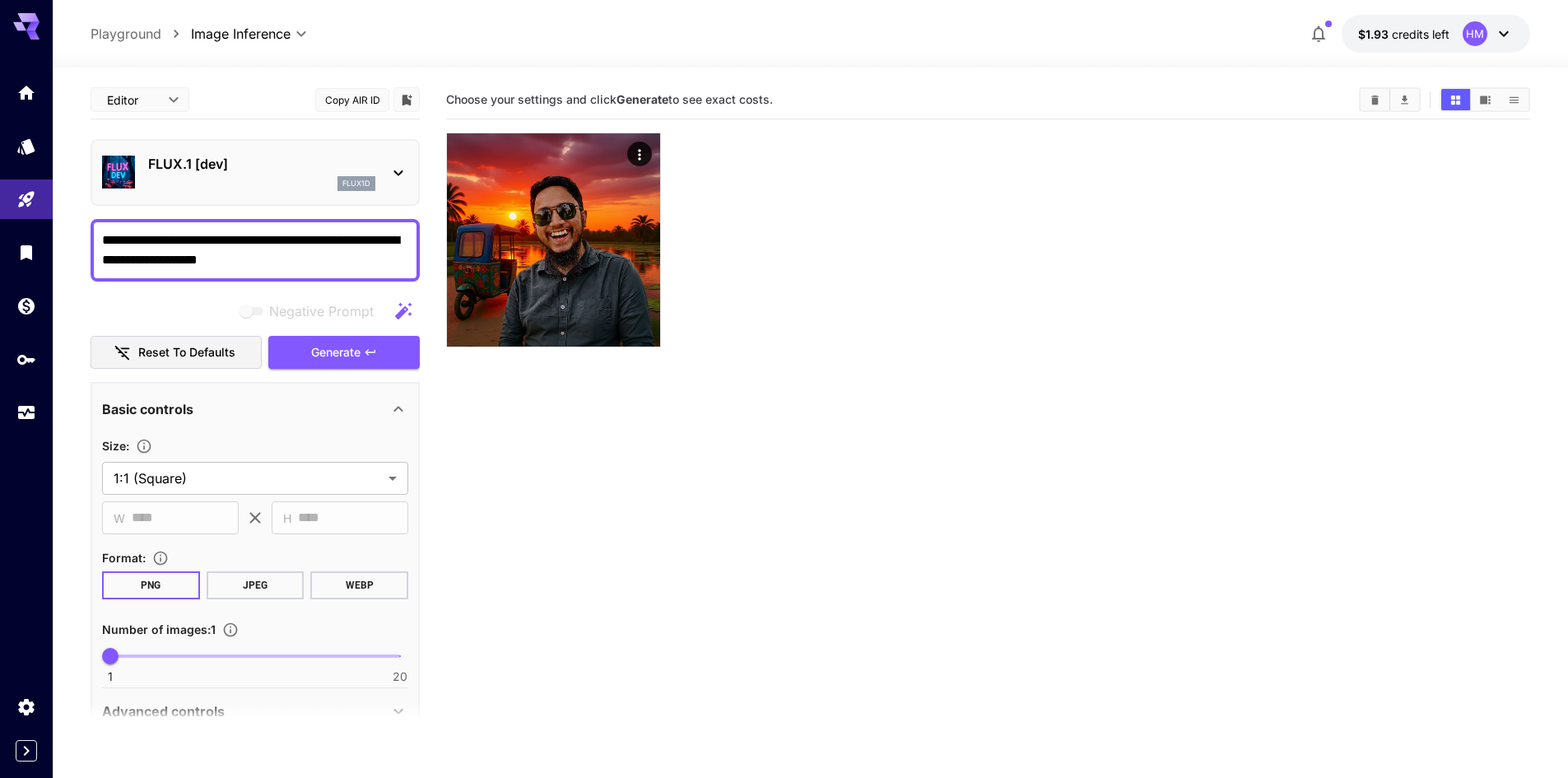
click at [400, 166] on icon at bounding box center [398, 173] width 20 height 20
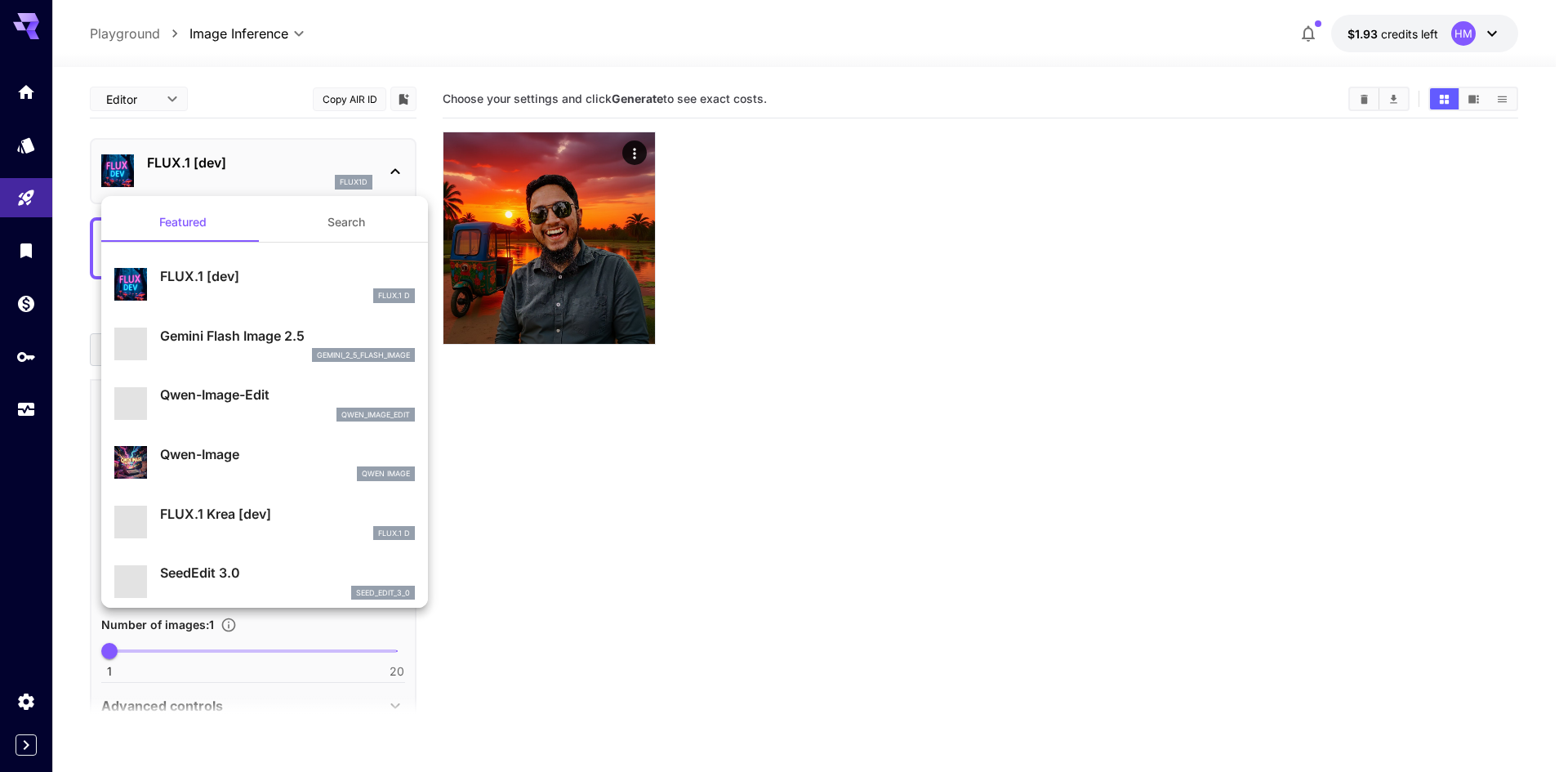
click at [900, 129] on div at bounding box center [784, 386] width 1568 height 772
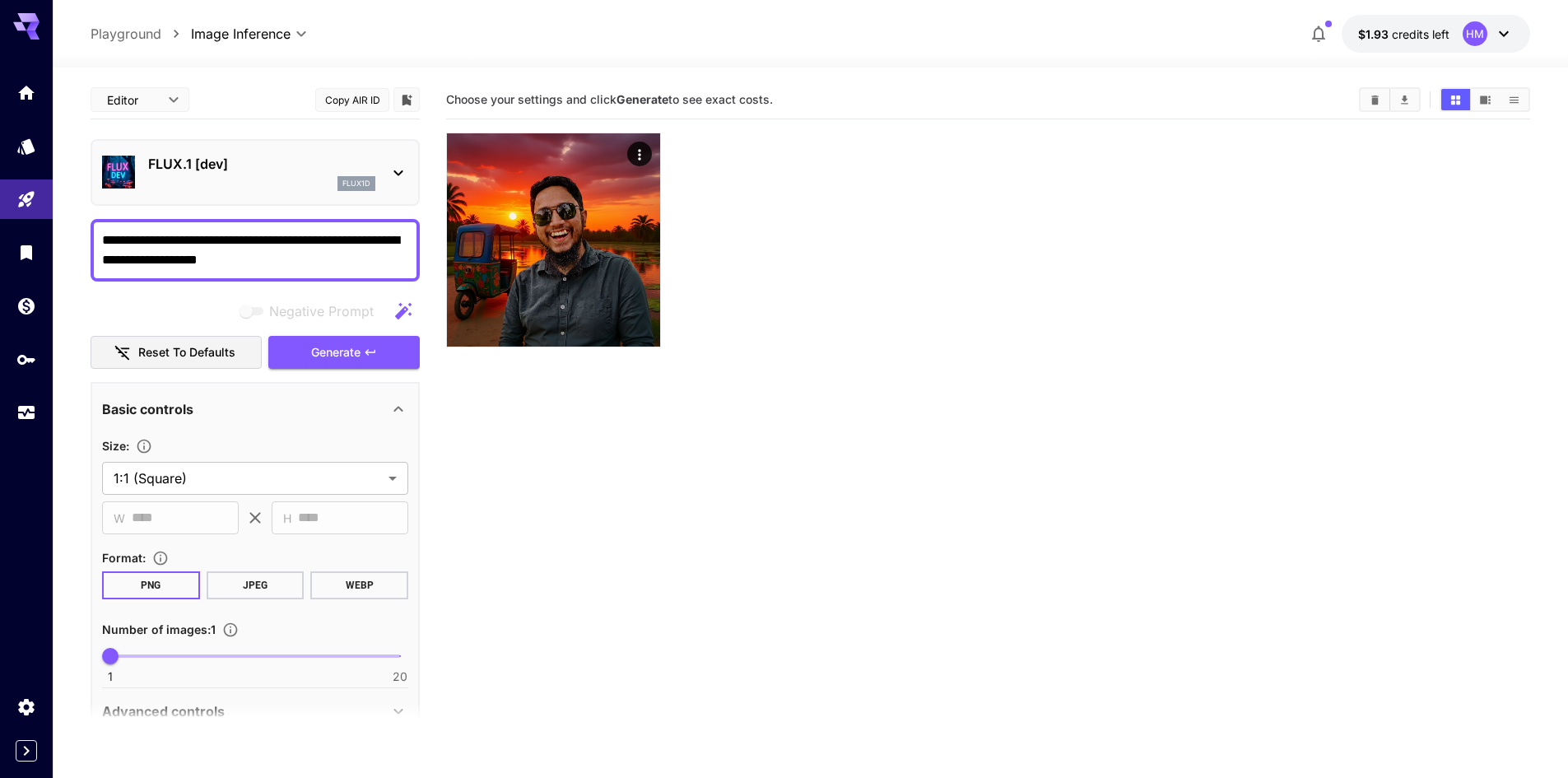
click at [201, 250] on textarea "**********" at bounding box center [255, 250] width 306 height 40
click at [267, 236] on textarea "**********" at bounding box center [255, 250] width 306 height 40
type input "********"
type input "**********"
click at [141, 240] on textarea "**********" at bounding box center [255, 250] width 306 height 40
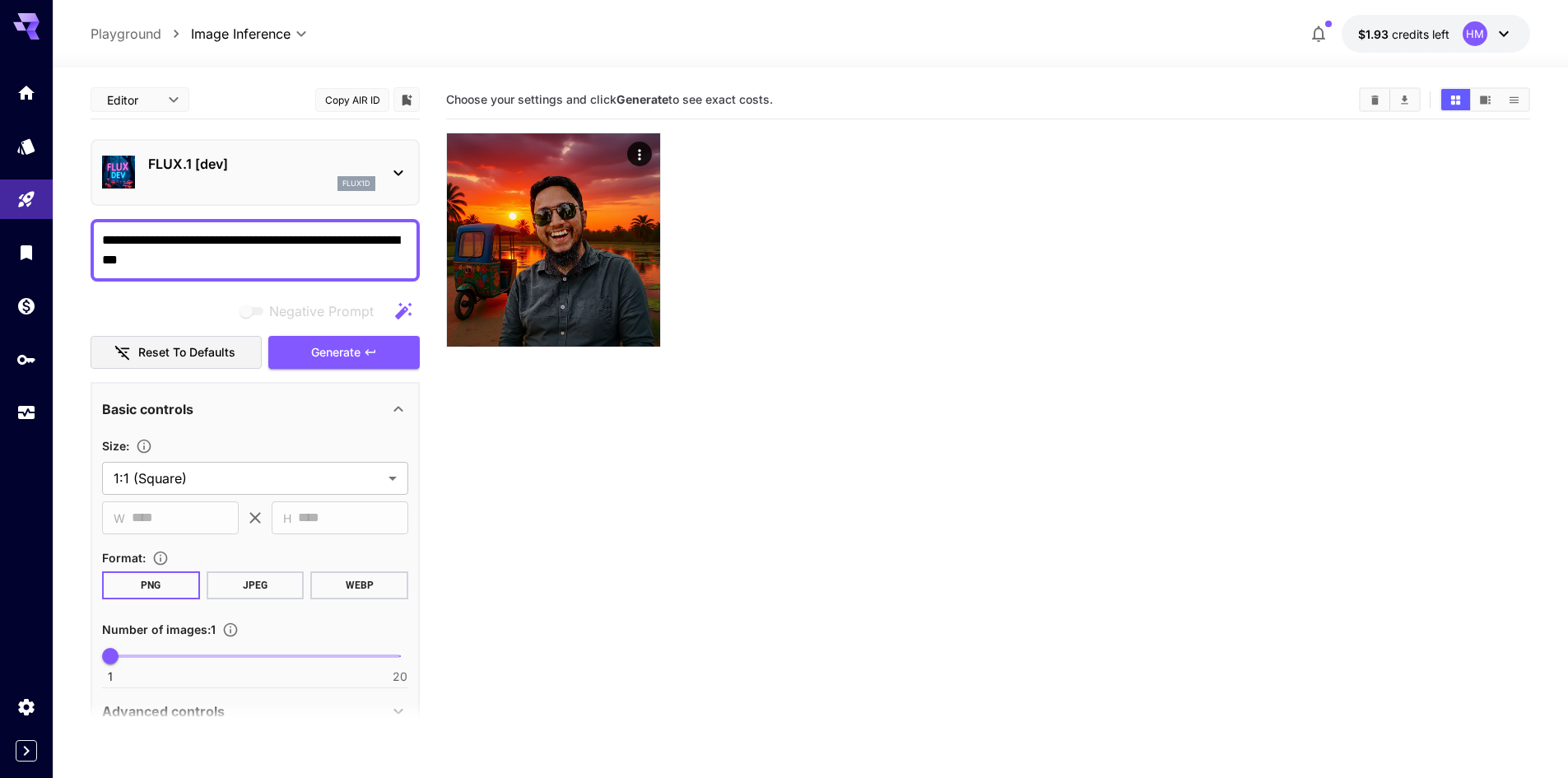
click at [165, 244] on textarea "**********" at bounding box center [255, 250] width 306 height 40
